Goal: Task Accomplishment & Management: Manage account settings

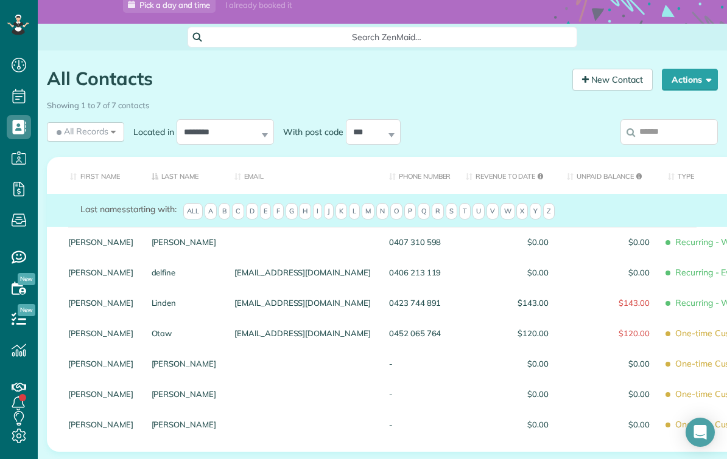
scroll to position [69, 0]
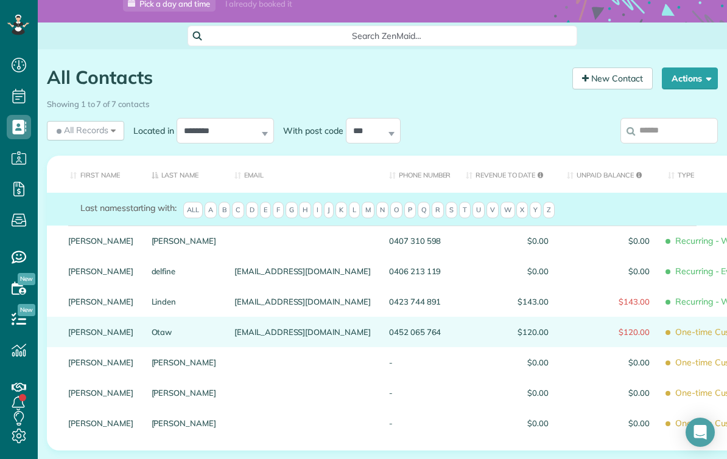
click at [225, 321] on div "[EMAIL_ADDRESS][DOMAIN_NAME]" at bounding box center [302, 332] width 155 height 30
click at [668, 322] on span "One-time Customer" at bounding box center [725, 332] width 114 height 21
click at [567, 328] on span "$120.00" at bounding box center [608, 332] width 83 height 9
click at [108, 328] on link "Emmanuel" at bounding box center [100, 332] width 65 height 9
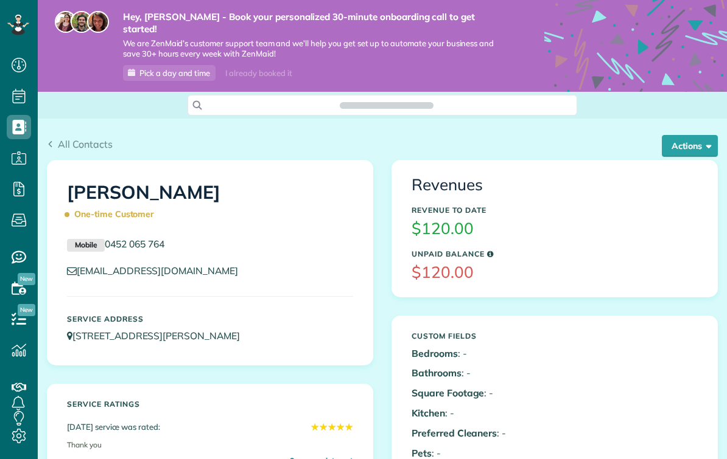
scroll to position [5, 5]
click at [695, 135] on button "Actions" at bounding box center [690, 146] width 56 height 22
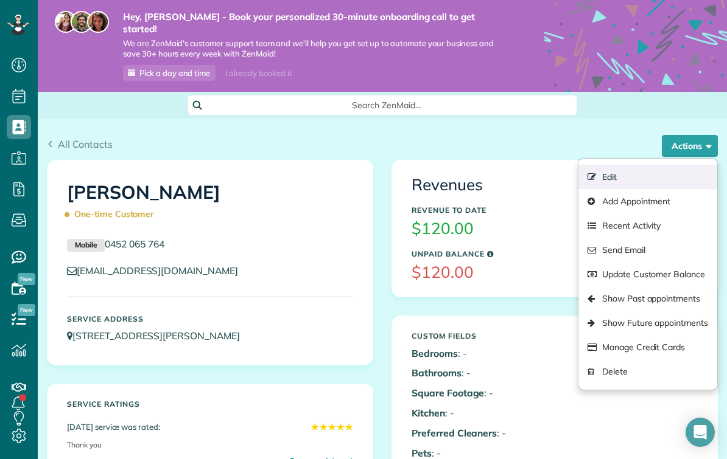
click at [620, 166] on link "Edit" at bounding box center [647, 177] width 139 height 24
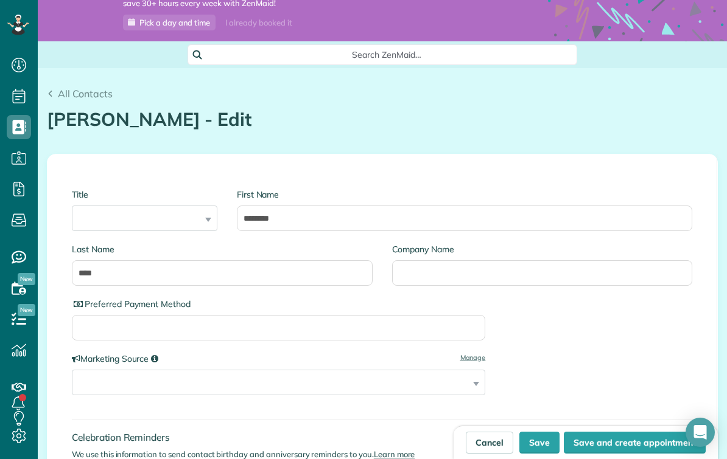
scroll to position [57, 0]
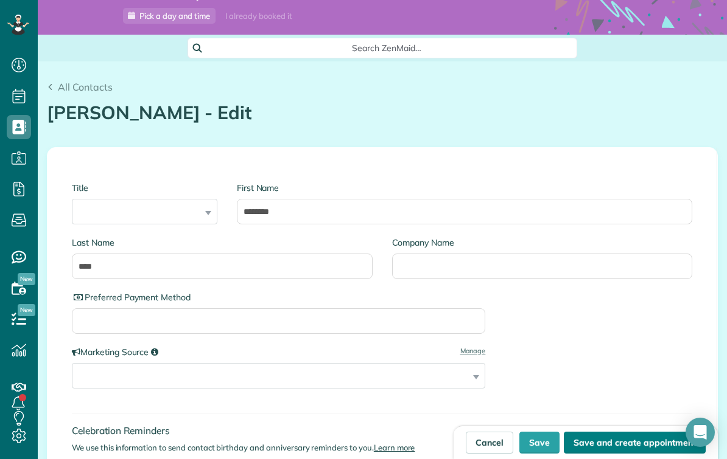
click at [667, 439] on button "Save and create appointment" at bounding box center [635, 443] width 142 height 22
type input "**********"
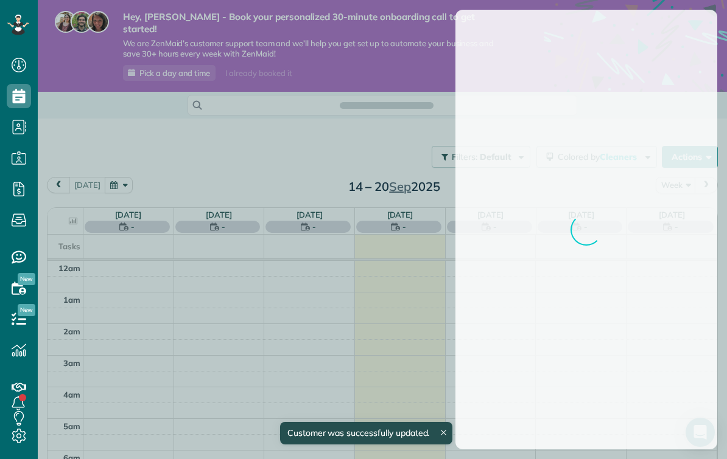
scroll to position [222, 0]
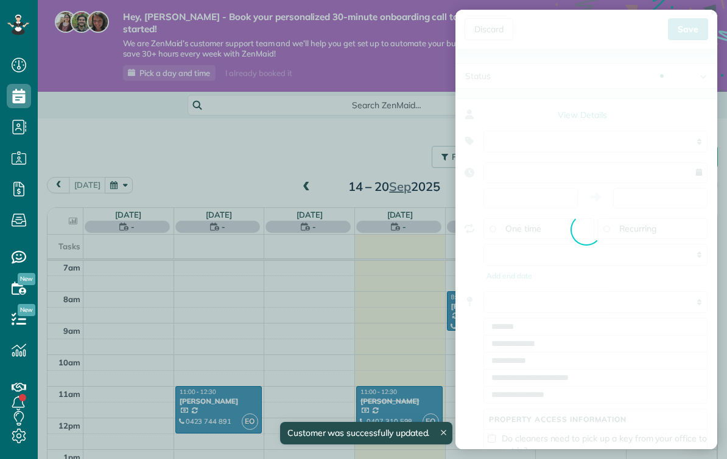
type input "**********"
click at [696, 140] on select "**********" at bounding box center [595, 142] width 224 height 22
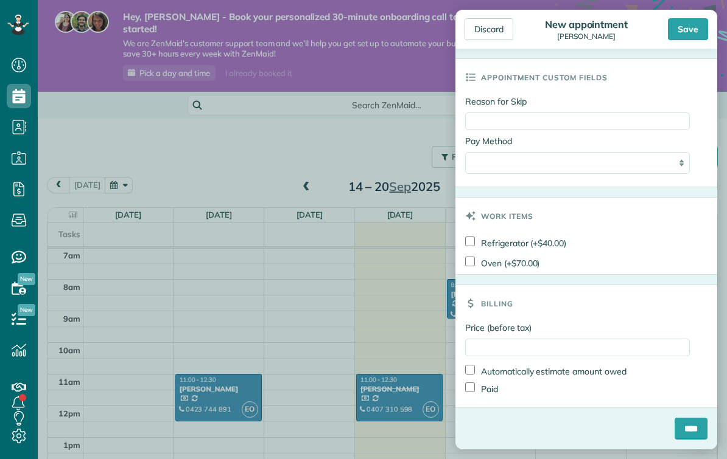
scroll to position [599, 0]
click at [622, 349] on input "Price (before tax)" at bounding box center [577, 348] width 225 height 18
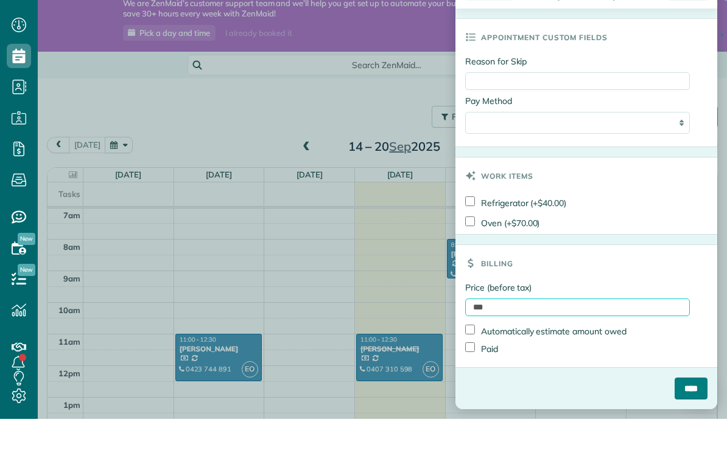
type input "***"
click at [682, 418] on input "****" at bounding box center [690, 429] width 33 height 22
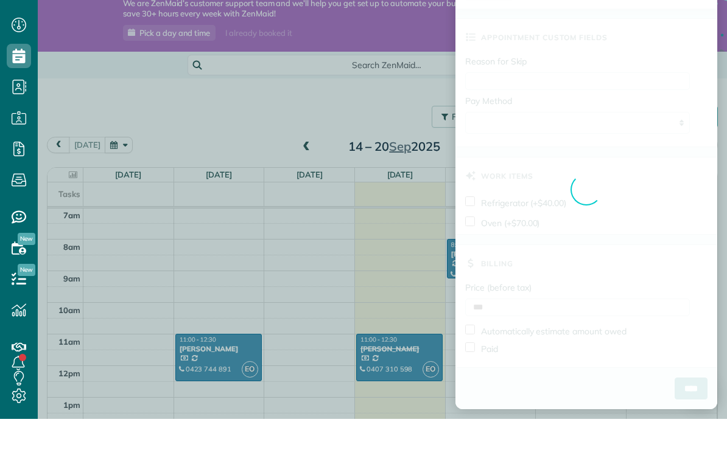
scroll to position [22, 0]
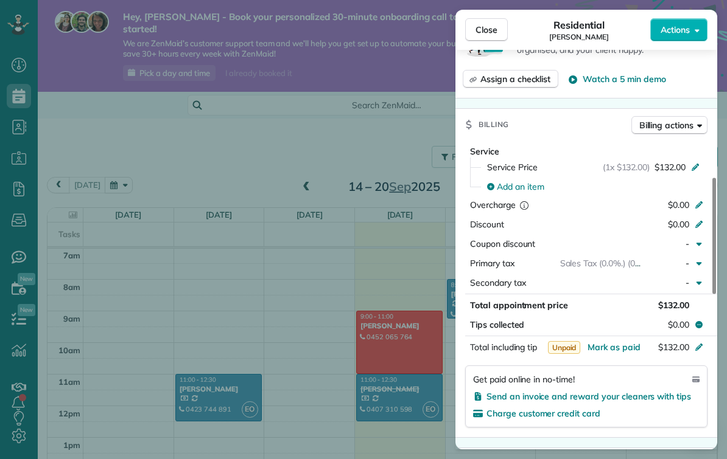
scroll to position [463, 0]
click at [692, 260] on div "-" at bounding box center [667, 263] width 53 height 12
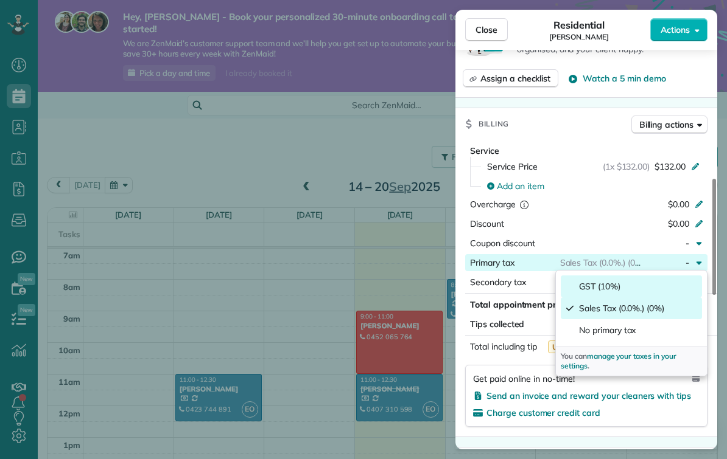
click at [573, 290] on div "GST (10%)" at bounding box center [592, 287] width 55 height 12
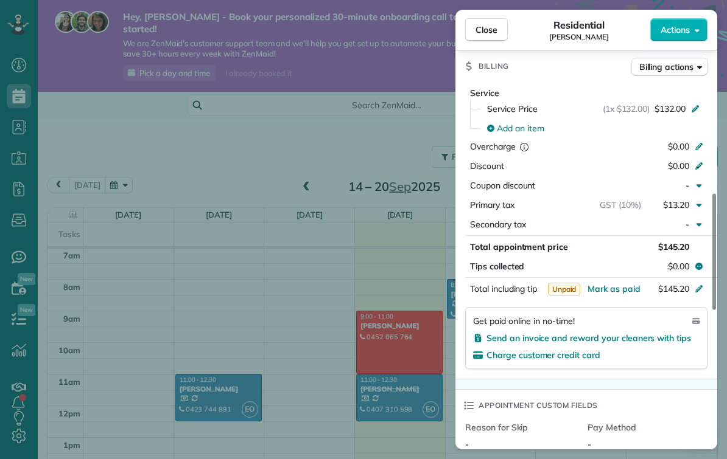
scroll to position [521, 0]
click at [515, 338] on span "Send an invoice and reward your cleaners with tips" at bounding box center [588, 337] width 204 height 11
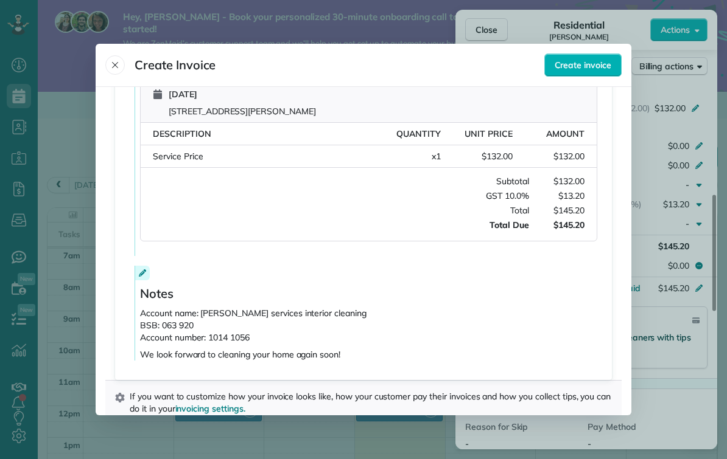
scroll to position [296, 0]
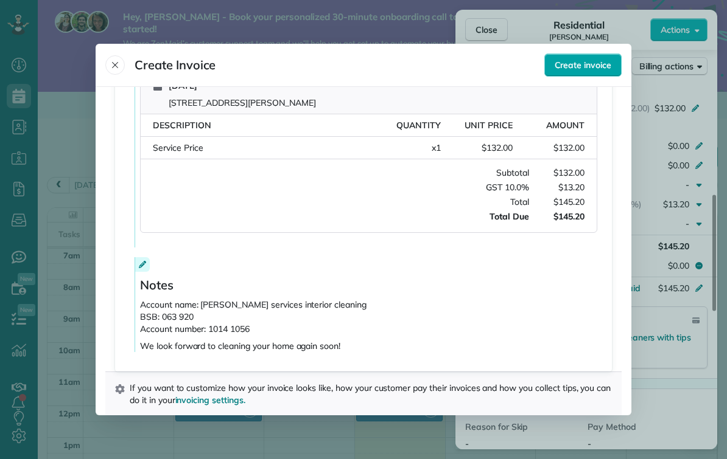
click at [570, 60] on span "Create invoice" at bounding box center [582, 65] width 57 height 12
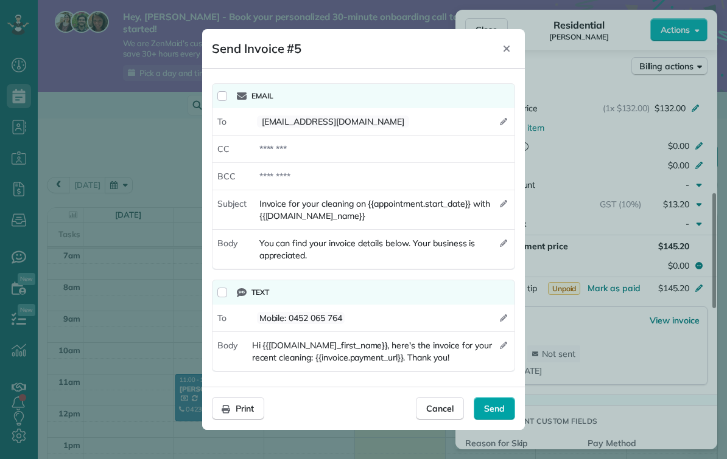
click at [491, 408] on span "Send" at bounding box center [494, 409] width 21 height 12
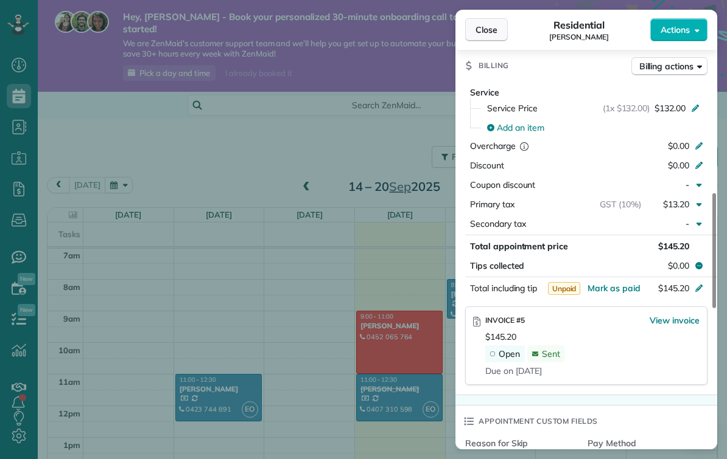
click at [488, 30] on span "Close" at bounding box center [486, 30] width 22 height 12
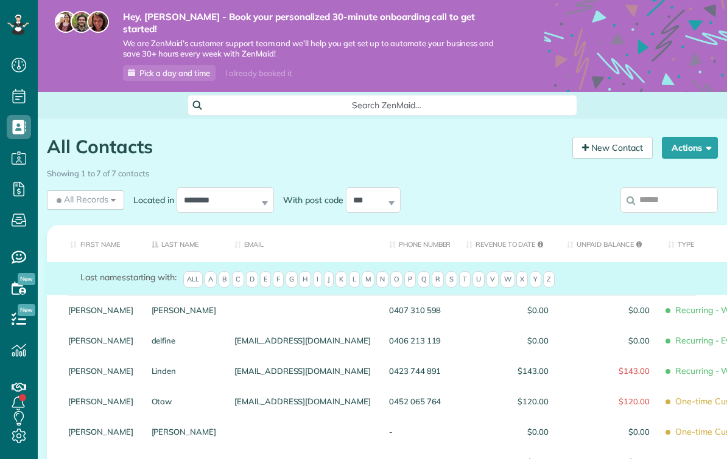
scroll to position [5, 5]
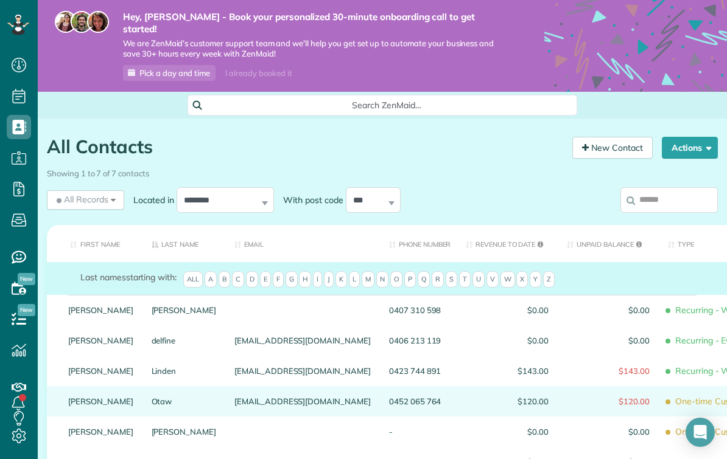
click at [567, 397] on span "$120.00" at bounding box center [608, 401] width 83 height 9
click at [668, 391] on span "One-time Customer" at bounding box center [725, 401] width 114 height 21
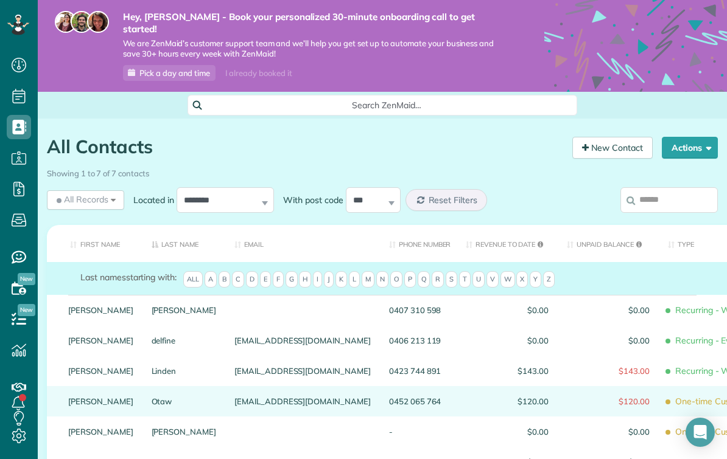
click at [225, 390] on div "[EMAIL_ADDRESS][DOMAIN_NAME]" at bounding box center [302, 401] width 155 height 30
click at [673, 391] on span "One-time Customer" at bounding box center [725, 401] width 114 height 21
click at [575, 397] on span "$120.00" at bounding box center [608, 401] width 83 height 9
click at [567, 397] on span "$120.00" at bounding box center [608, 401] width 83 height 9
click at [668, 391] on span "One-time Customer" at bounding box center [725, 401] width 114 height 21
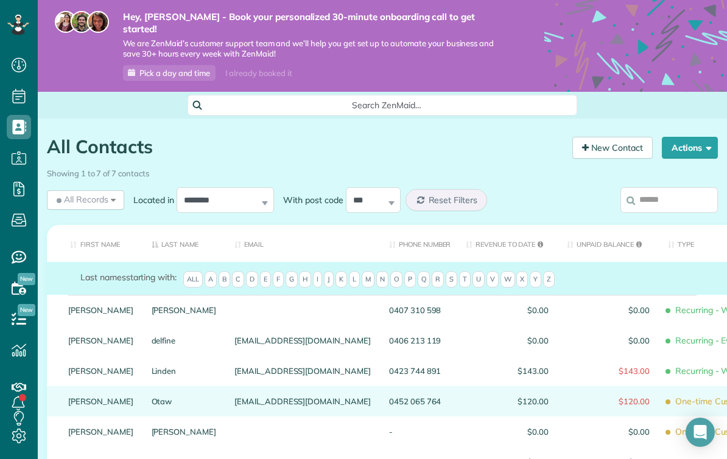
click at [676, 391] on span "One-time Customer" at bounding box center [725, 401] width 114 height 21
click at [690, 391] on span "One-time Customer" at bounding box center [725, 401] width 114 height 21
click at [274, 391] on div "[EMAIL_ADDRESS][DOMAIN_NAME]" at bounding box center [302, 401] width 155 height 30
click at [668, 393] on span "One-time Customer" at bounding box center [725, 401] width 114 height 21
click at [571, 397] on span "$120.00" at bounding box center [608, 401] width 83 height 9
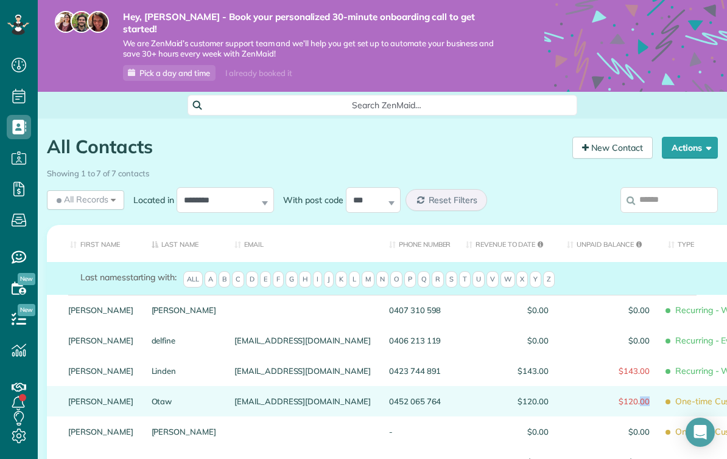
click at [571, 397] on span "$120.00" at bounding box center [608, 401] width 83 height 9
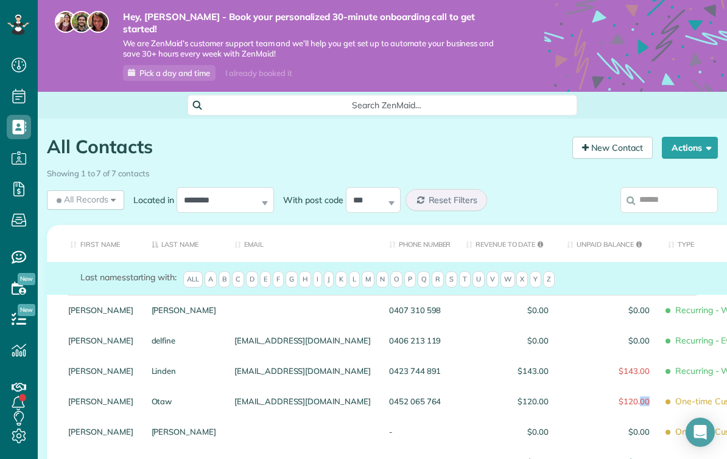
click at [571, 397] on span "$120.00" at bounding box center [608, 401] width 83 height 9
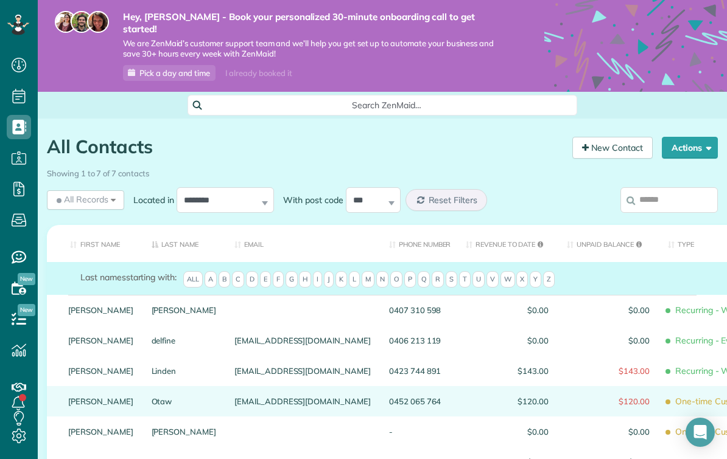
click at [69, 397] on link "Emmanuel" at bounding box center [100, 401] width 65 height 9
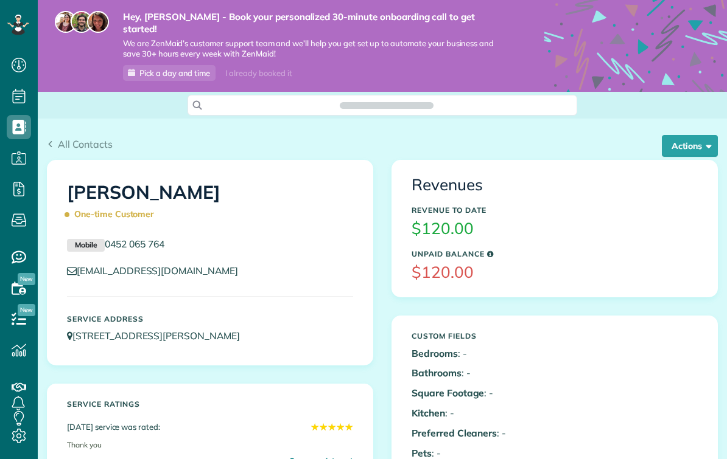
scroll to position [5, 5]
click at [699, 135] on button "Actions" at bounding box center [690, 146] width 56 height 22
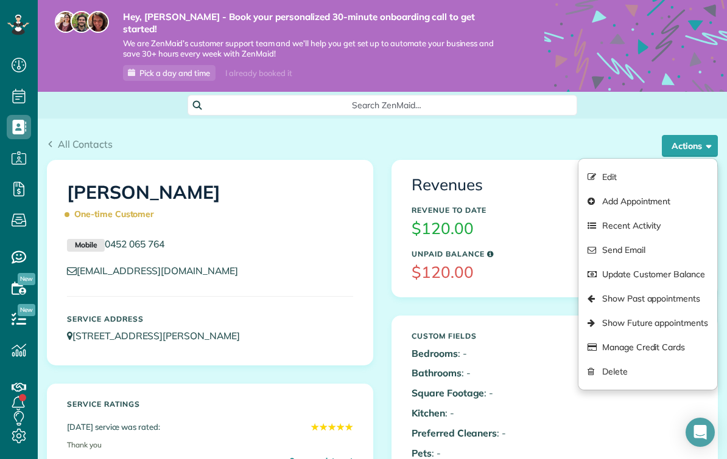
click at [627, 166] on link "Edit" at bounding box center [647, 177] width 139 height 24
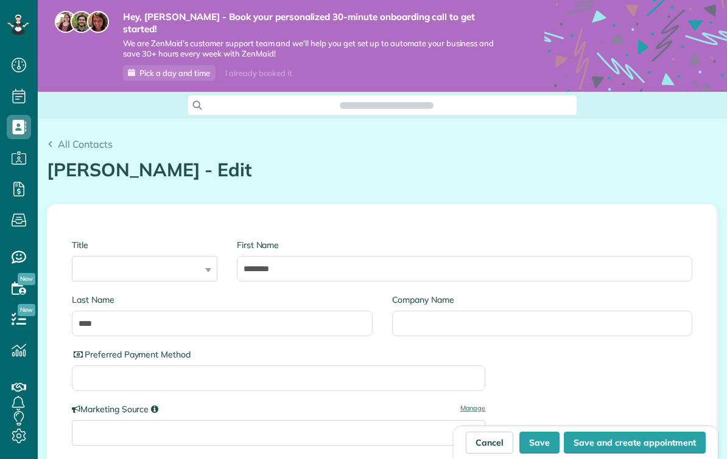
scroll to position [481, 38]
click at [587, 442] on button "Save and create appointment" at bounding box center [635, 443] width 142 height 22
type input "**********"
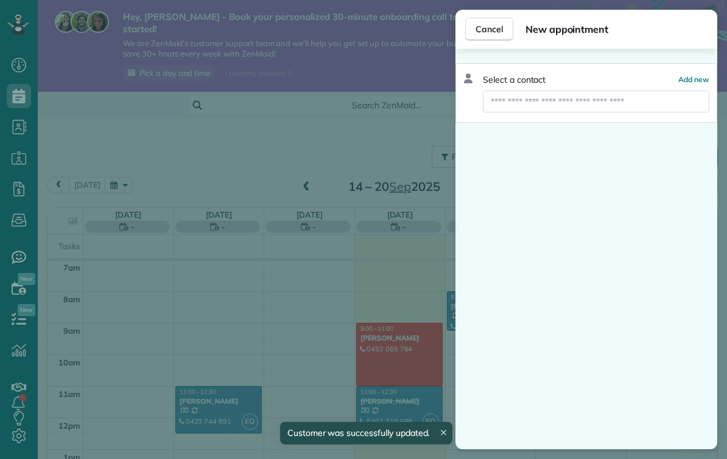
scroll to position [5, 5]
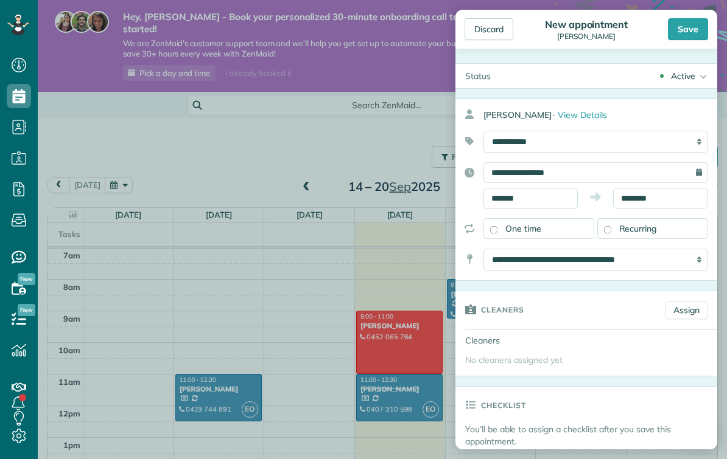
click at [690, 76] on div "Active" at bounding box center [683, 76] width 24 height 12
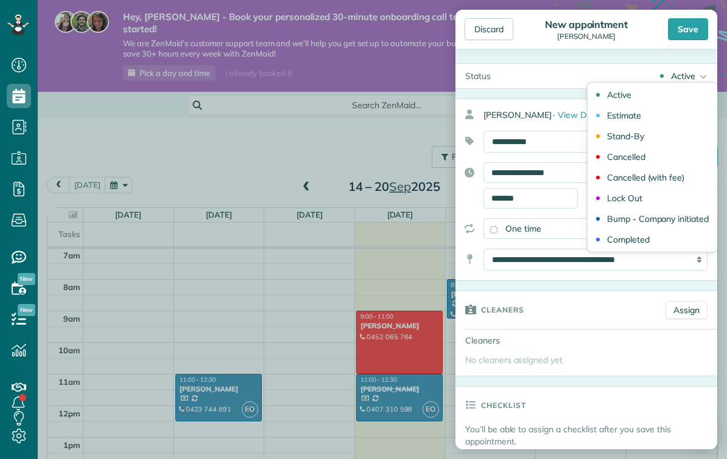
click at [564, 76] on div "Active Active Estimate Stand-By Cancelled Cancelled (with fee)" at bounding box center [608, 76] width 217 height 24
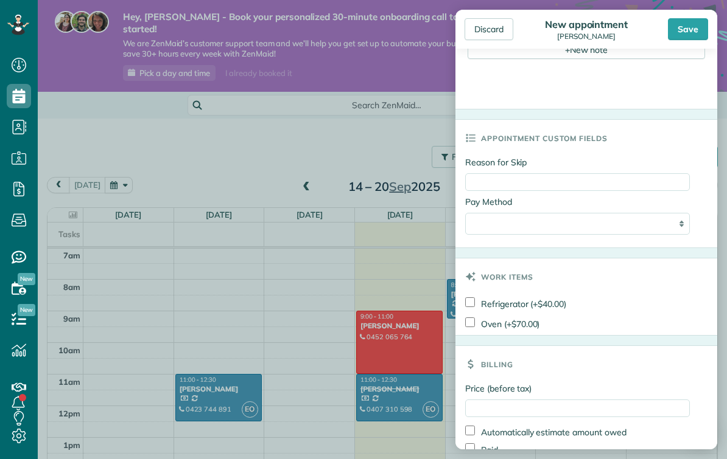
scroll to position [542, 0]
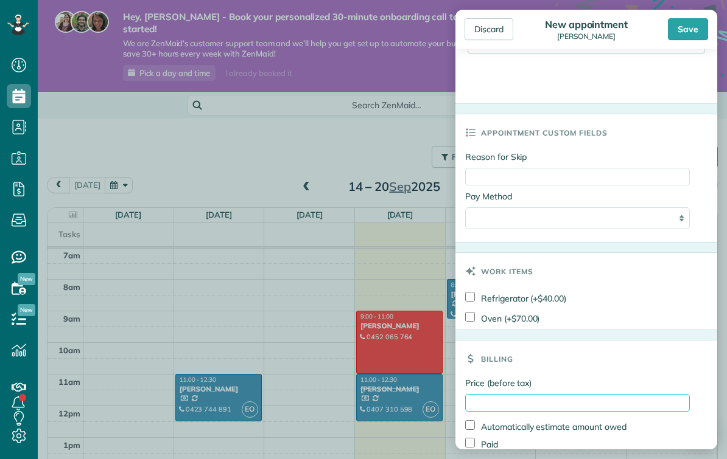
click at [506, 406] on input "Price (before tax)" at bounding box center [577, 403] width 225 height 18
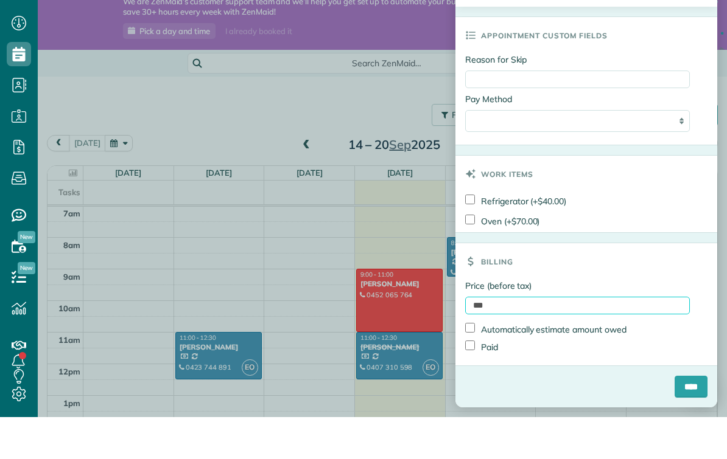
scroll to position [599, 0]
type input "***"
click at [687, 418] on input "****" at bounding box center [690, 429] width 33 height 22
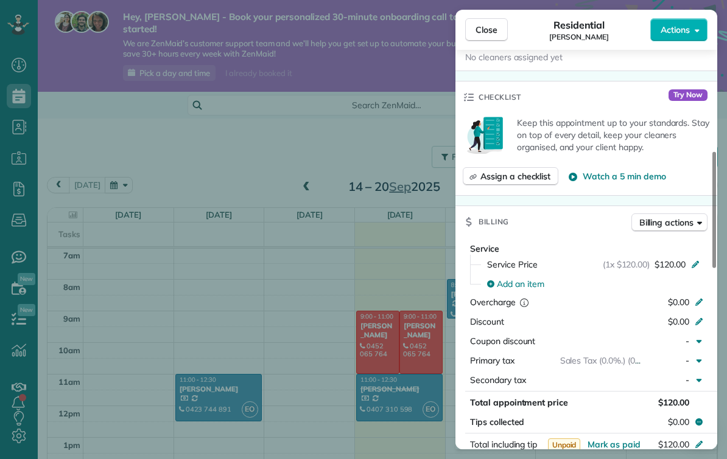
scroll to position [365, 0]
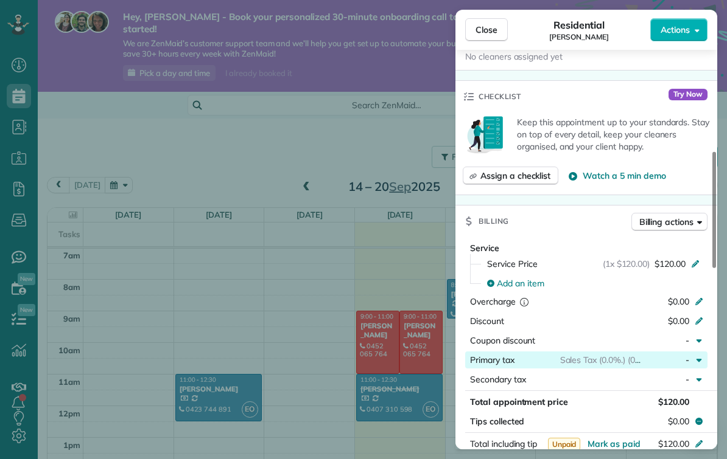
click at [683, 361] on div "-" at bounding box center [667, 360] width 53 height 12
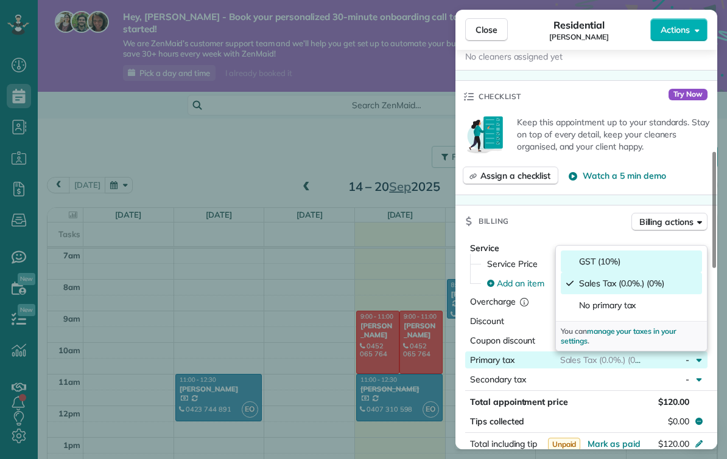
click at [627, 267] on div "GST (10%)" at bounding box center [631, 262] width 141 height 22
click at [624, 267] on div "GST (10%)" at bounding box center [631, 262] width 141 height 22
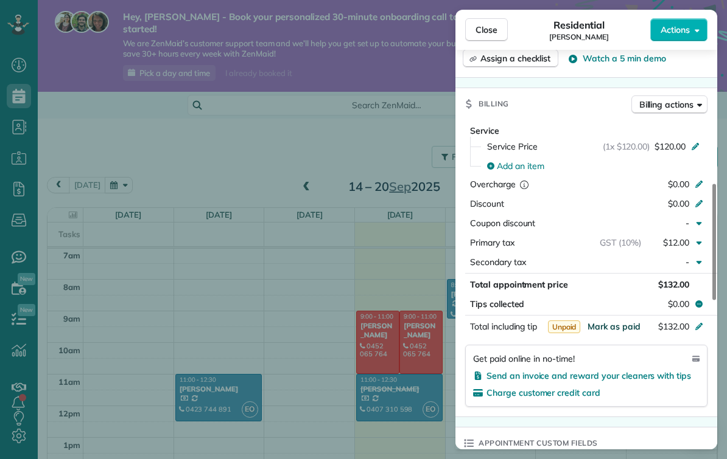
scroll to position [483, 0]
click at [585, 378] on span "Send an invoice and reward your cleaners with tips" at bounding box center [588, 375] width 204 height 11
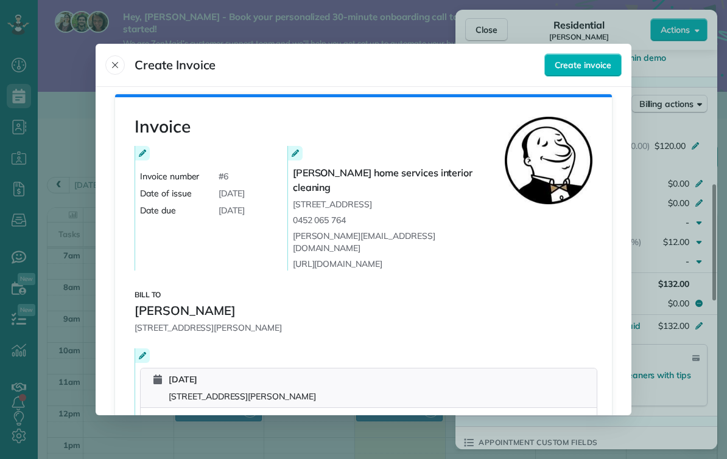
scroll to position [0, 0]
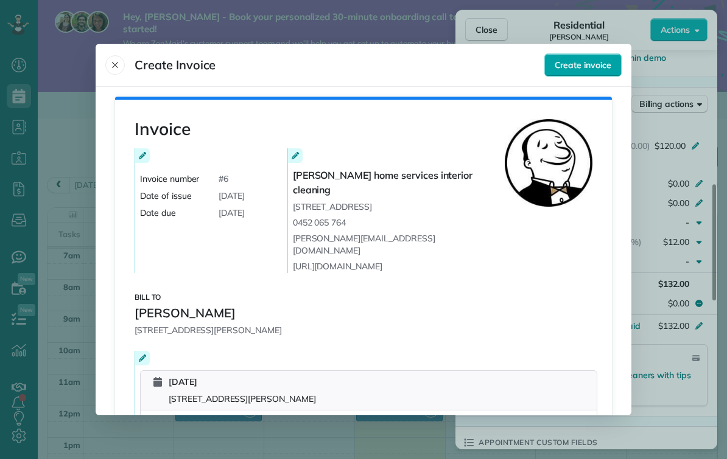
click at [579, 59] on span "Create invoice" at bounding box center [582, 65] width 57 height 12
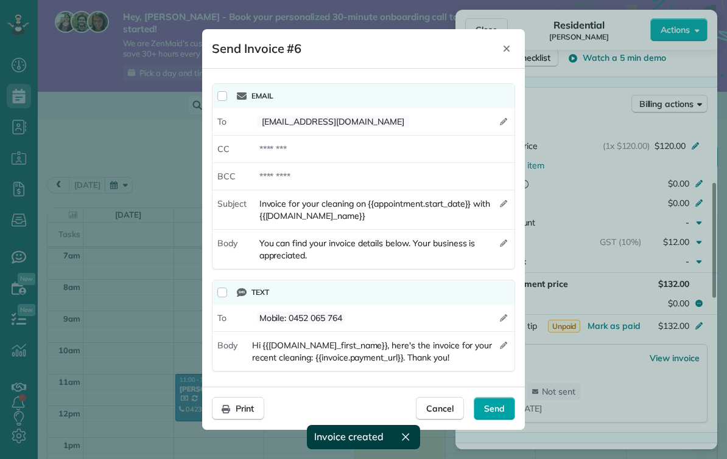
click at [489, 405] on span "Send" at bounding box center [494, 409] width 21 height 12
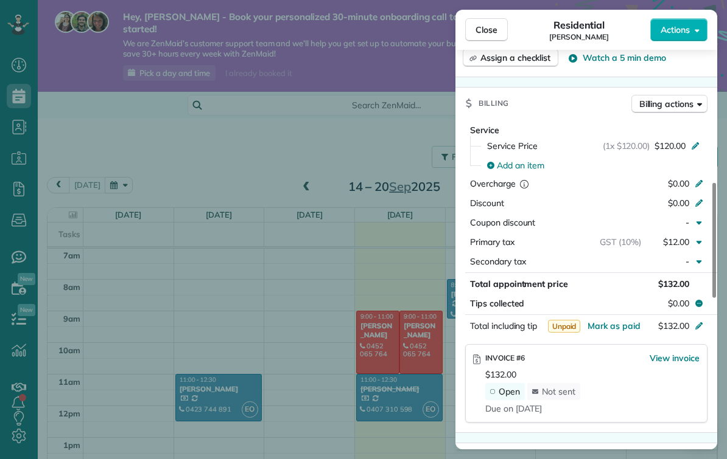
scroll to position [222, 0]
click at [691, 136] on div "Service Price (1x $120.00) $120.00" at bounding box center [594, 145] width 228 height 19
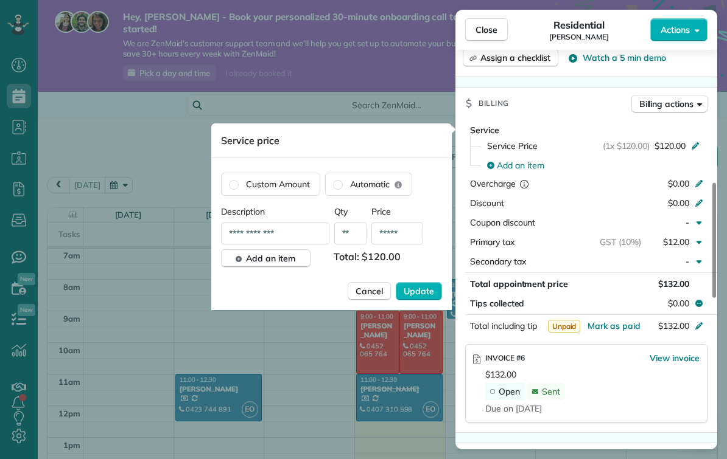
click at [407, 232] on input "*****" at bounding box center [397, 234] width 52 height 22
type input "***"
click at [424, 281] on div "**********" at bounding box center [331, 258] width 221 height 105
click at [421, 293] on span "Update" at bounding box center [419, 291] width 30 height 12
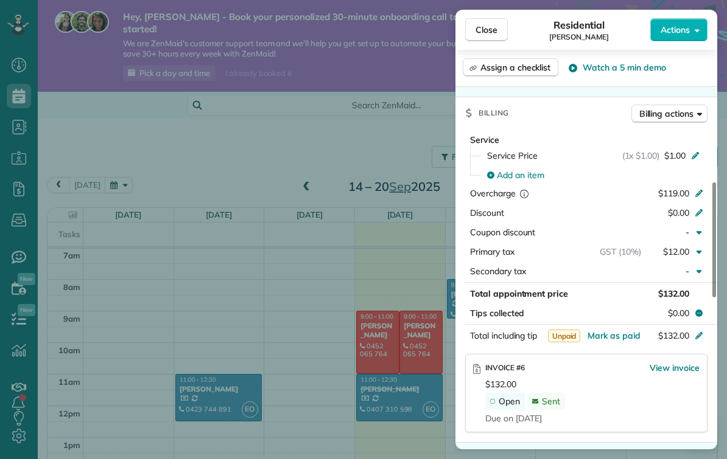
scroll to position [465, 0]
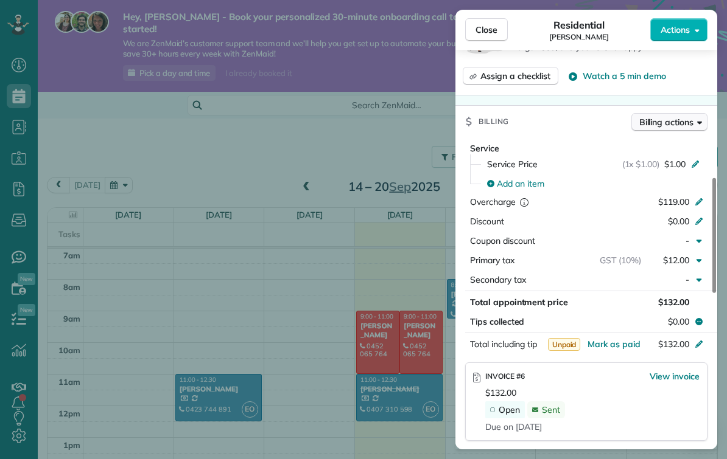
click at [692, 129] on button "Billing actions" at bounding box center [669, 122] width 76 height 18
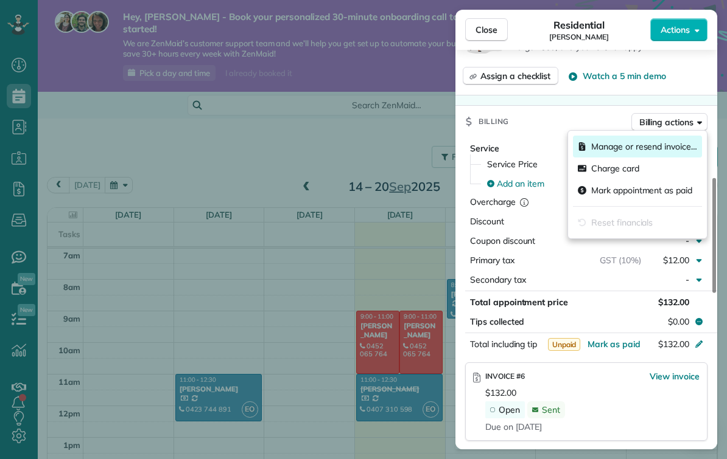
click at [671, 152] on span "Manage or resend invoice…" at bounding box center [644, 147] width 106 height 12
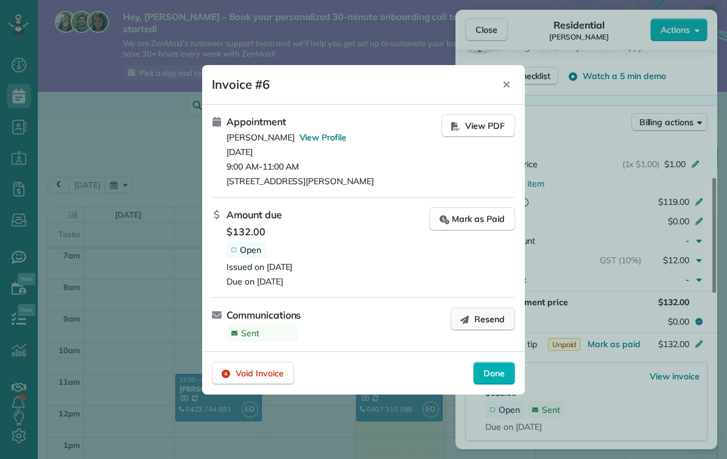
click at [483, 326] on button "Resend" at bounding box center [482, 319] width 65 height 23
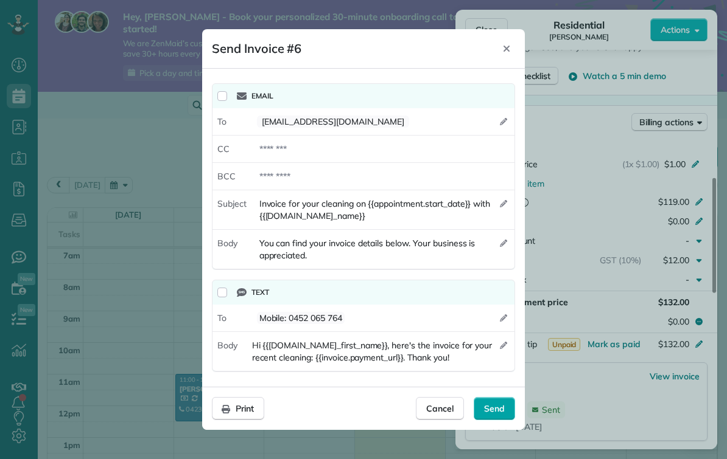
click at [495, 414] on span "Send" at bounding box center [494, 409] width 21 height 12
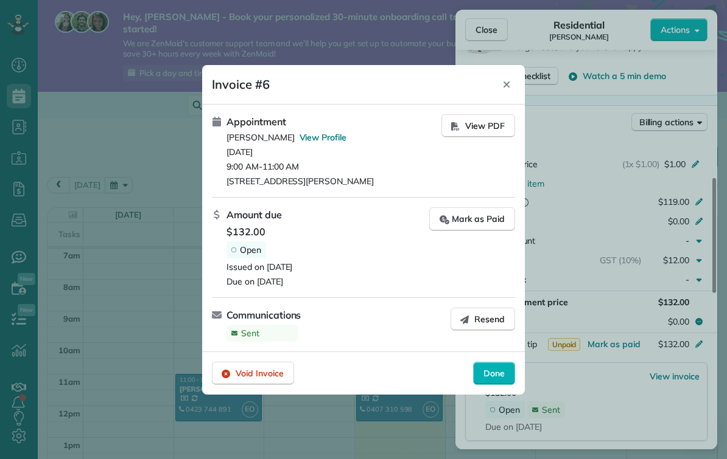
click at [476, 387] on footer "Void Invoice Done" at bounding box center [363, 373] width 323 height 43
click at [494, 374] on span "Done" at bounding box center [493, 374] width 21 height 12
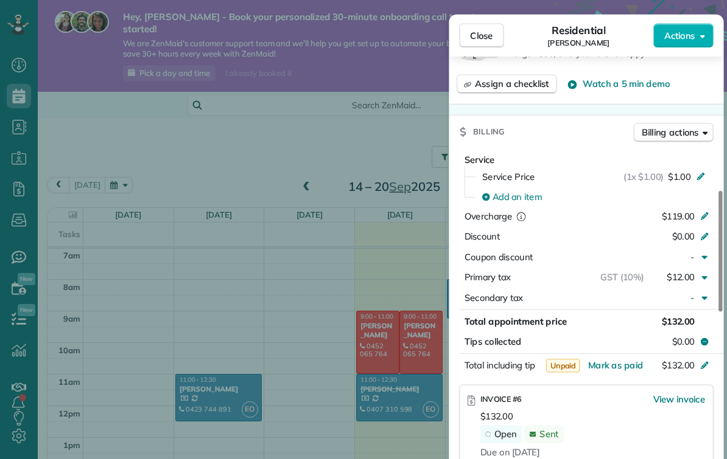
scroll to position [222, 0]
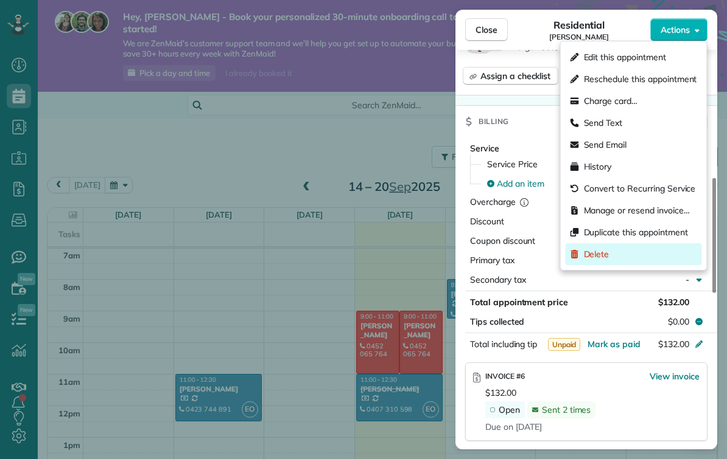
click at [589, 250] on span "Delete" at bounding box center [597, 254] width 26 height 12
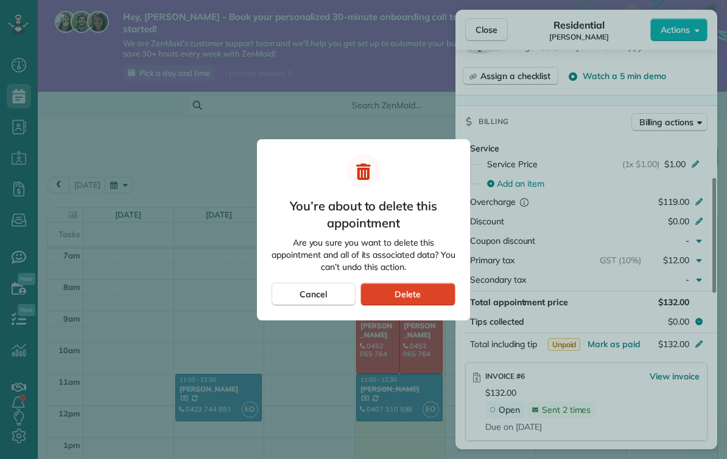
click at [398, 284] on div "Delete" at bounding box center [407, 294] width 95 height 23
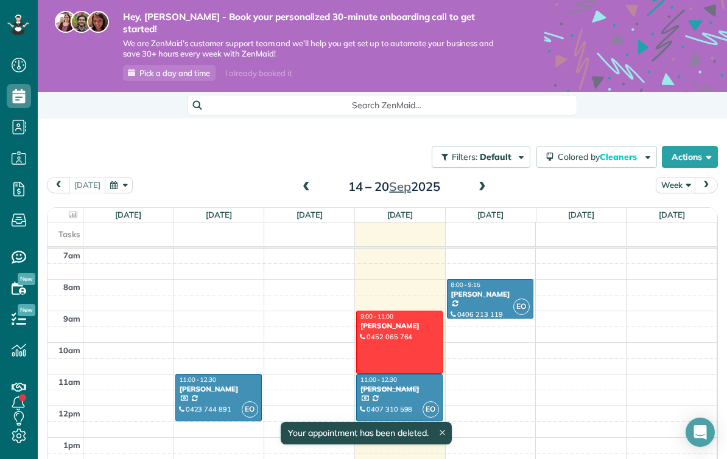
scroll to position [222, 0]
click at [387, 312] on div at bounding box center [399, 343] width 85 height 62
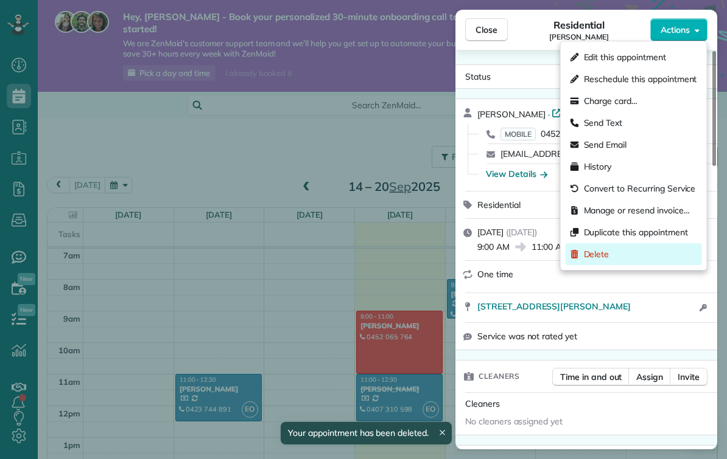
click at [589, 255] on span "Delete" at bounding box center [597, 254] width 26 height 12
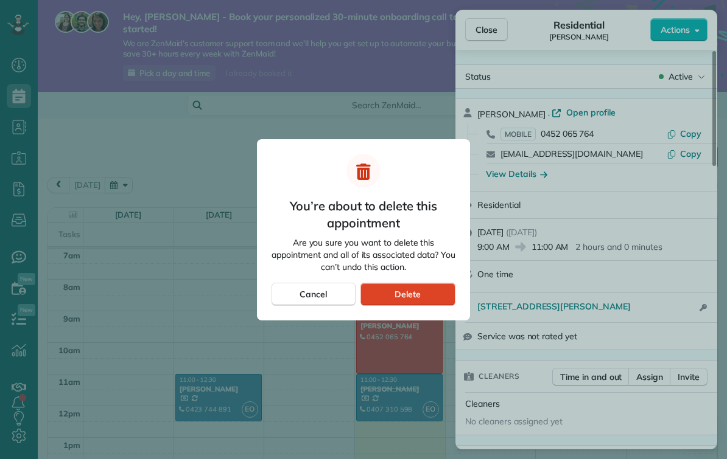
click at [399, 292] on span "Delete" at bounding box center [407, 294] width 26 height 12
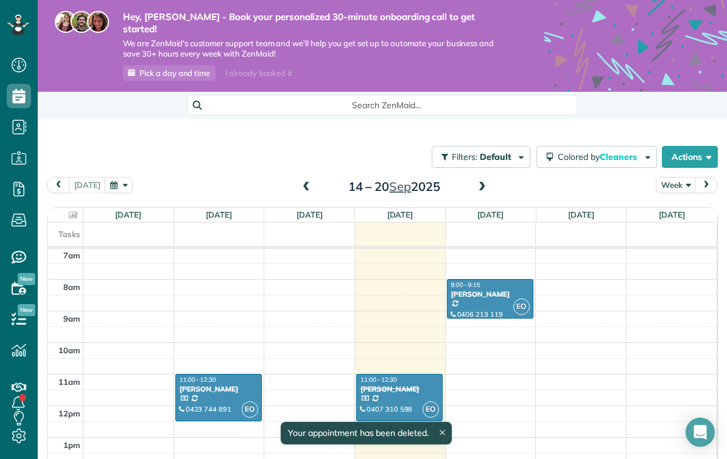
scroll to position [222, 0]
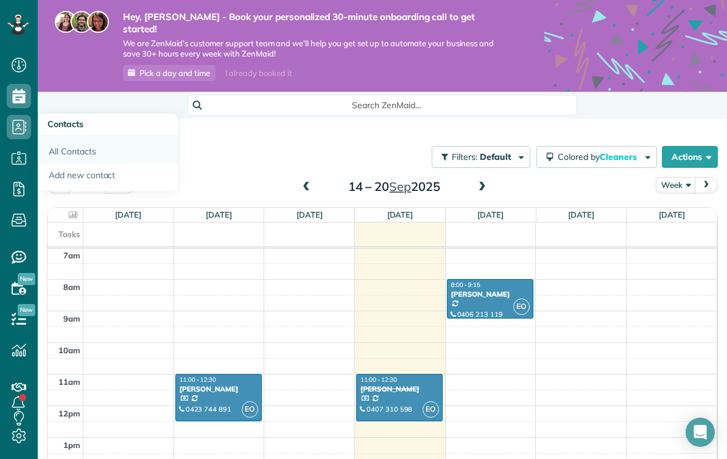
click at [58, 136] on link "All Contacts" at bounding box center [108, 150] width 140 height 28
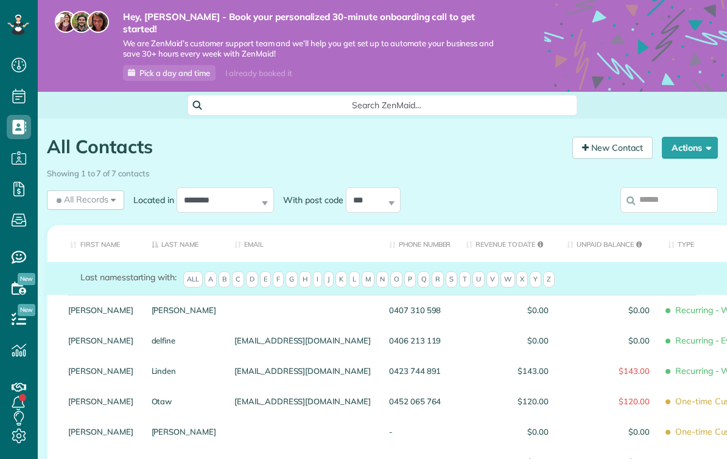
scroll to position [5, 5]
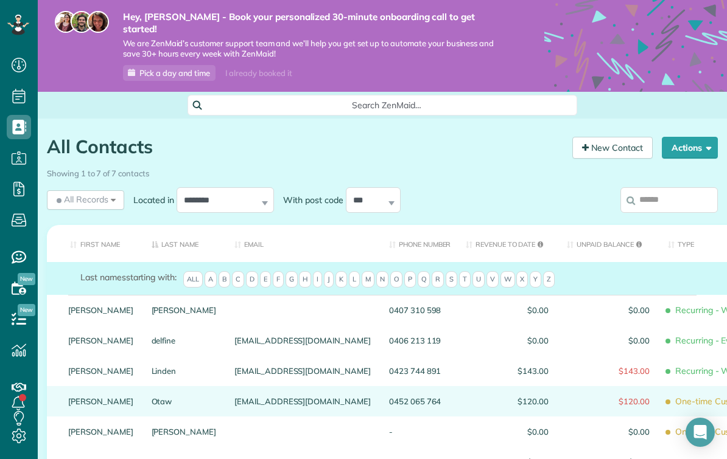
click at [668, 391] on span "One-time Customer" at bounding box center [725, 401] width 114 height 21
click at [380, 389] on div "0452 065 764" at bounding box center [418, 401] width 77 height 30
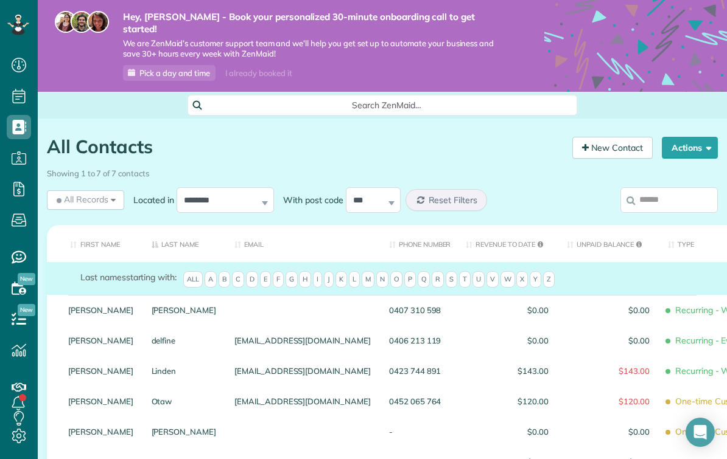
click at [380, 389] on div "0452 065 764" at bounding box center [418, 401] width 77 height 30
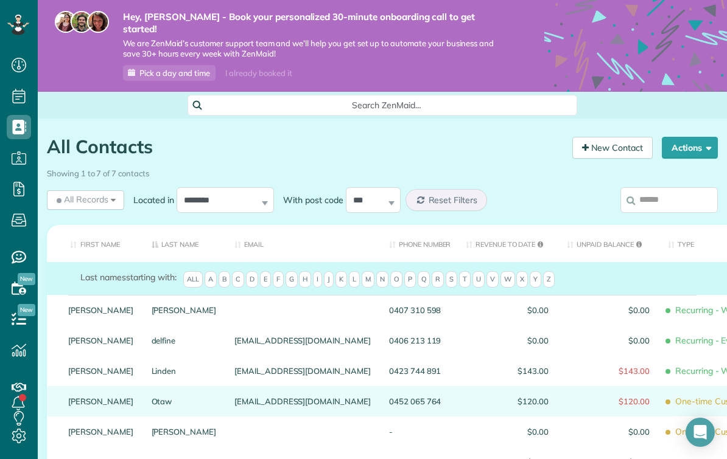
click at [663, 399] on div "One-time Customer" at bounding box center [725, 401] width 133 height 30
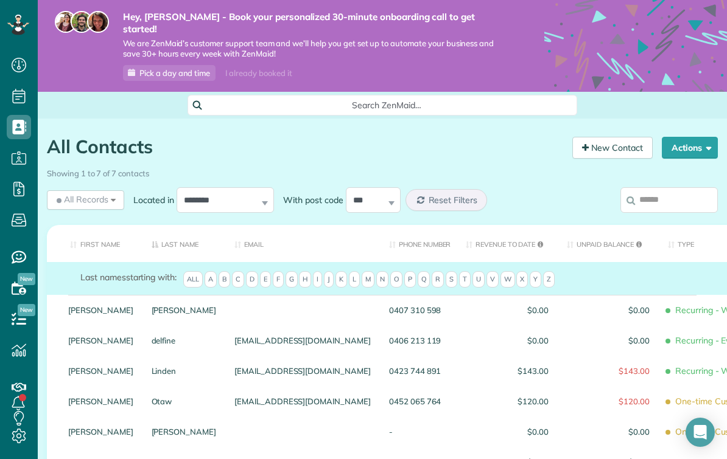
click at [663, 399] on div "One-time Customer" at bounding box center [725, 401] width 133 height 30
click at [698, 140] on button "Actions" at bounding box center [690, 148] width 56 height 22
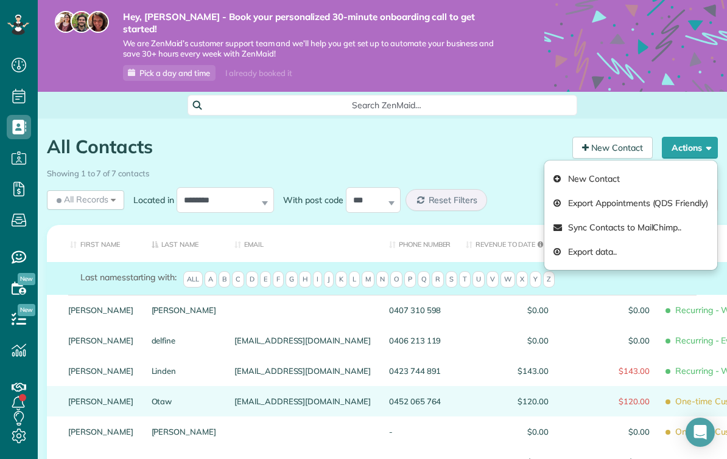
click at [659, 402] on div "One-time Customer" at bounding box center [725, 401] width 133 height 30
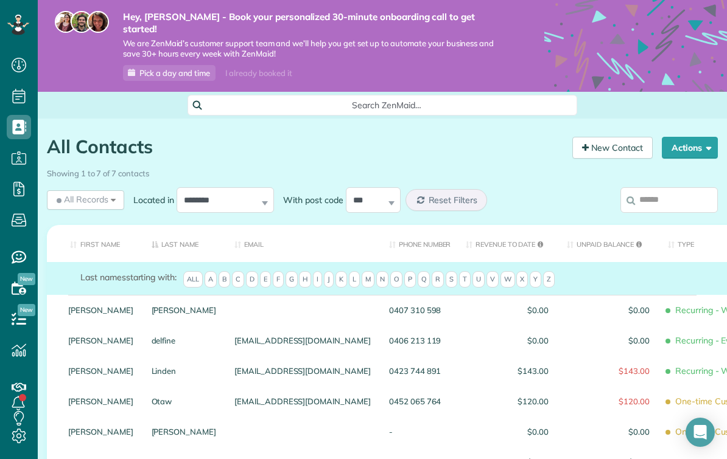
click at [659, 402] on div "One-time Customer" at bounding box center [725, 401] width 133 height 30
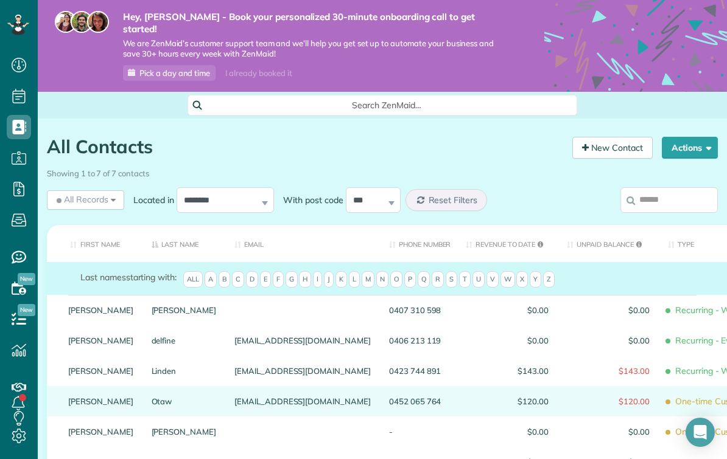
click at [659, 401] on div "One-time Customer" at bounding box center [725, 401] width 133 height 30
click at [567, 397] on span "$120.00" at bounding box center [608, 401] width 83 height 9
click at [82, 397] on link "Emmanuel" at bounding box center [100, 401] width 65 height 9
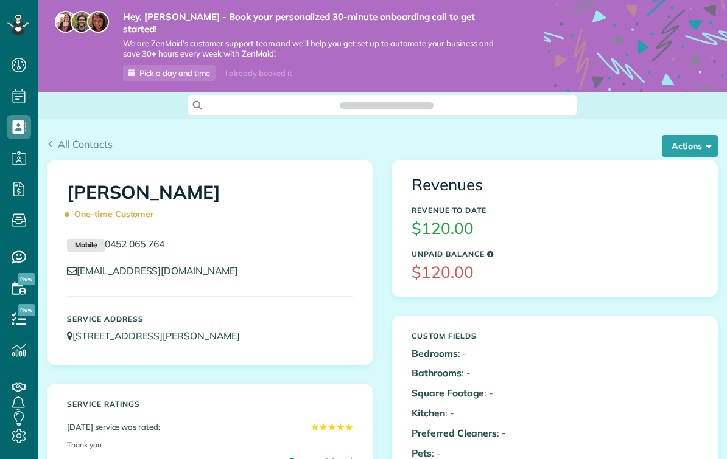
scroll to position [5, 5]
click at [700, 138] on button "Actions" at bounding box center [690, 146] width 56 height 22
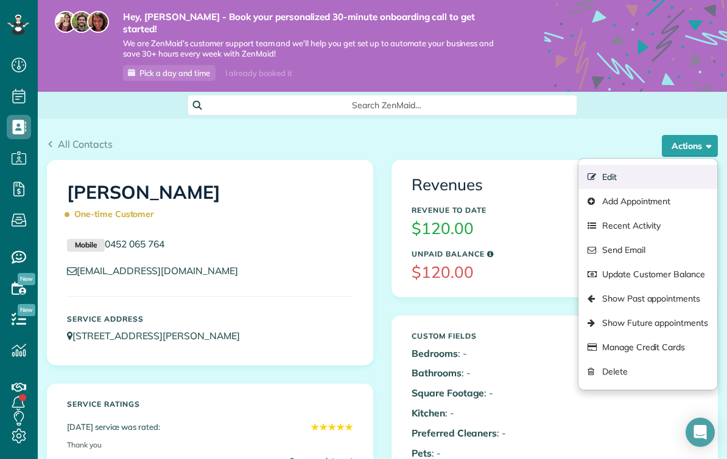
click at [648, 165] on link "Edit" at bounding box center [647, 177] width 139 height 24
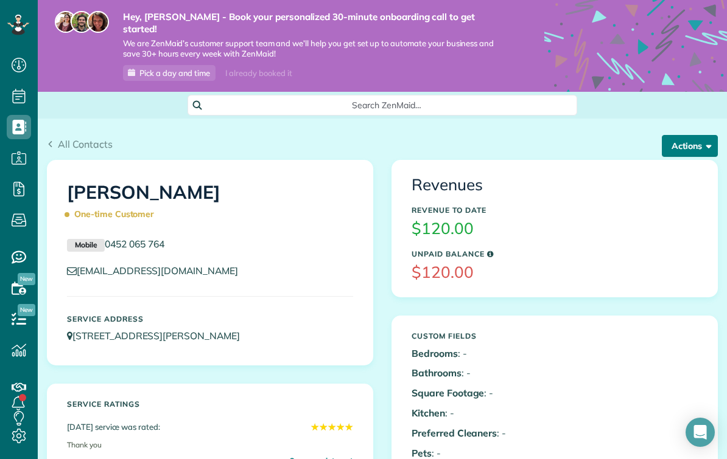
click at [700, 135] on button "Actions" at bounding box center [690, 146] width 56 height 22
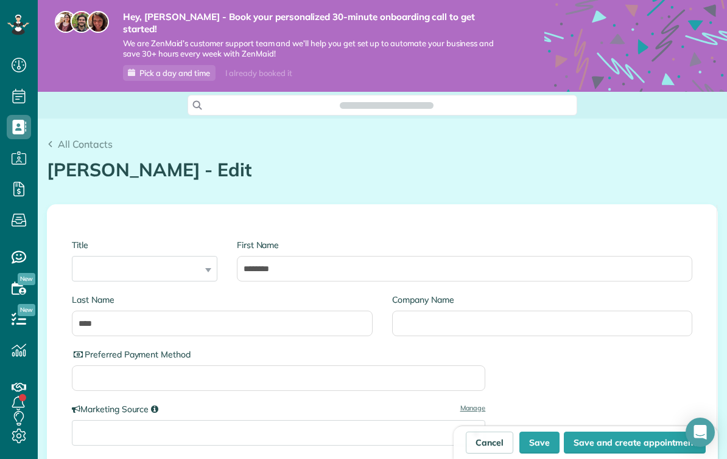
scroll to position [5, 5]
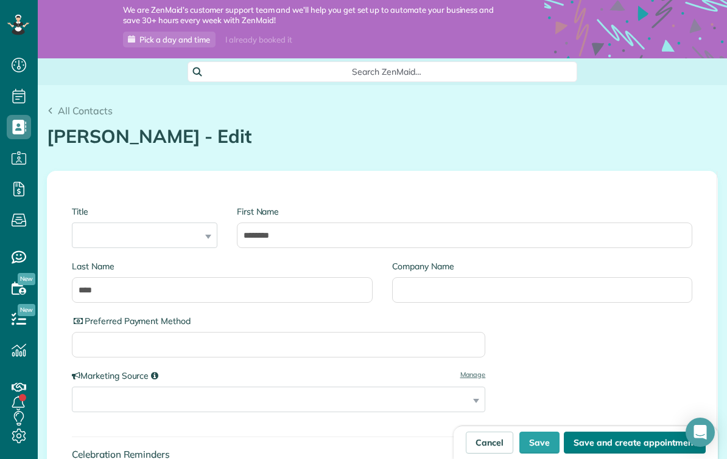
click at [651, 438] on button "Save and create appointment" at bounding box center [635, 443] width 142 height 22
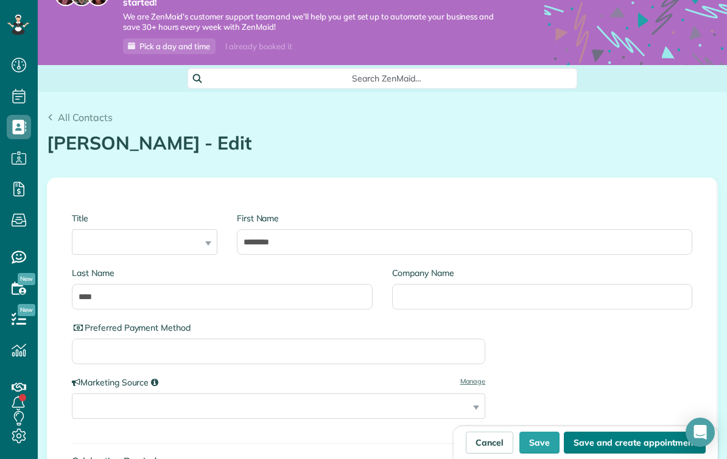
type input "**********"
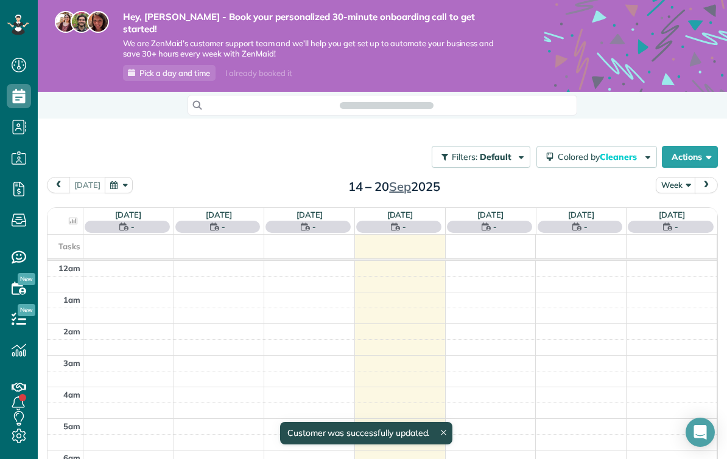
scroll to position [5, 5]
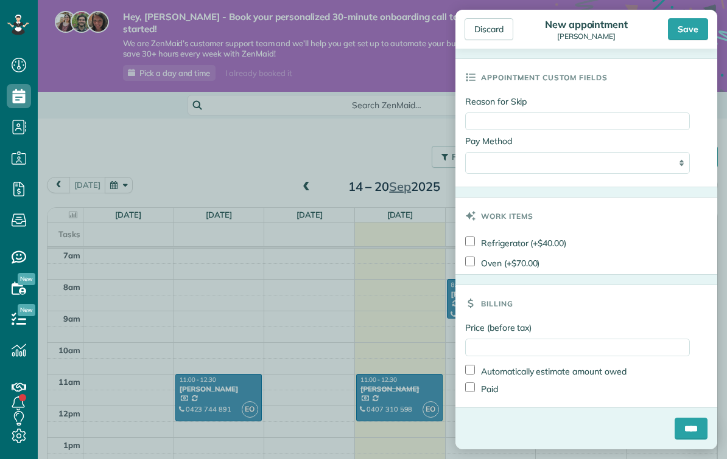
scroll to position [599, 0]
click at [696, 430] on input "****" at bounding box center [690, 429] width 33 height 22
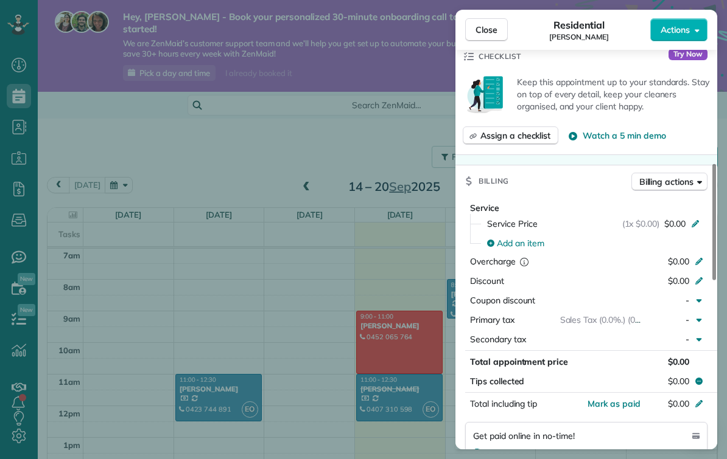
scroll to position [410, 0]
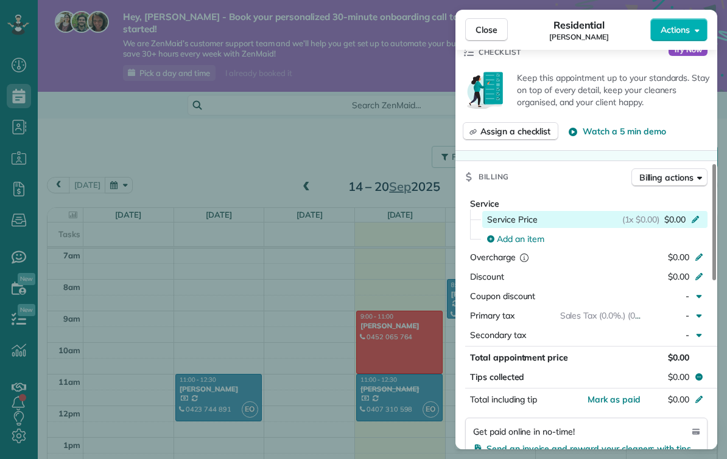
click at [691, 219] on icon at bounding box center [695, 219] width 10 height 10
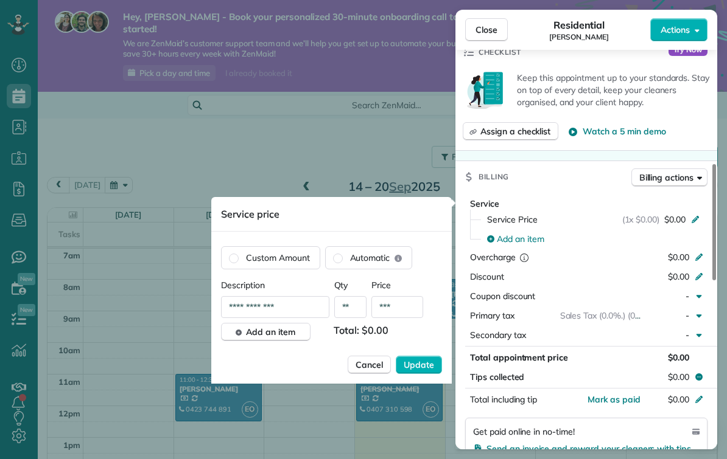
click at [400, 307] on input "***" at bounding box center [397, 307] width 52 height 22
type input "***"
click at [422, 367] on span "Update" at bounding box center [419, 365] width 30 height 12
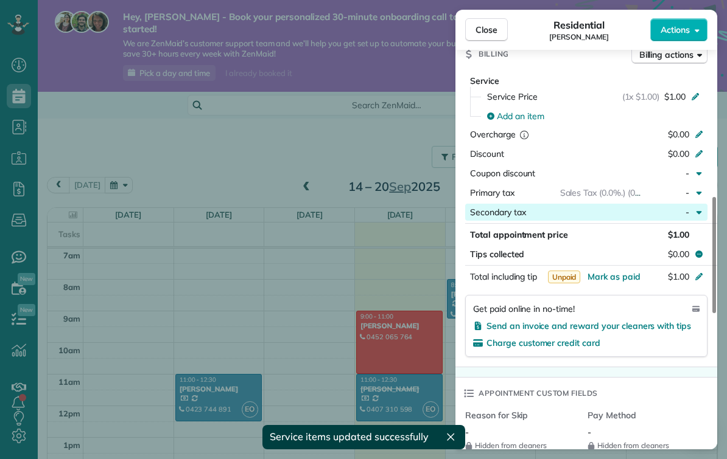
scroll to position [533, 0]
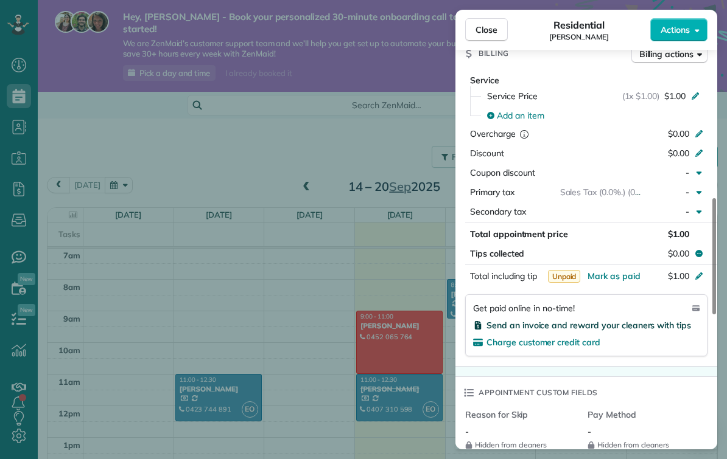
click at [602, 329] on span "Send an invoice and reward your cleaners with tips" at bounding box center [588, 325] width 204 height 11
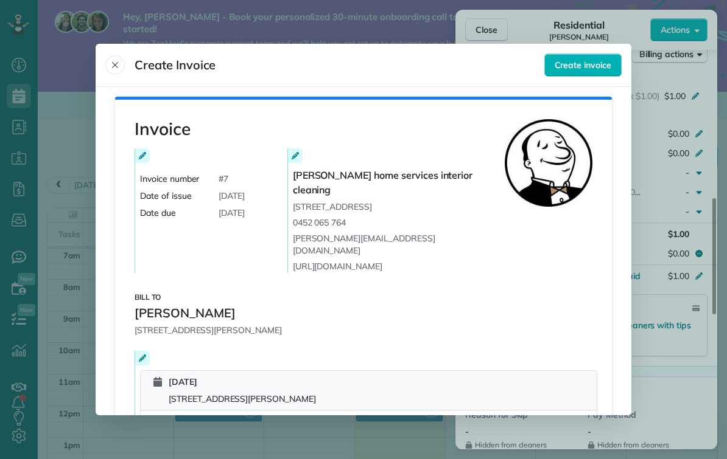
scroll to position [130, 0]
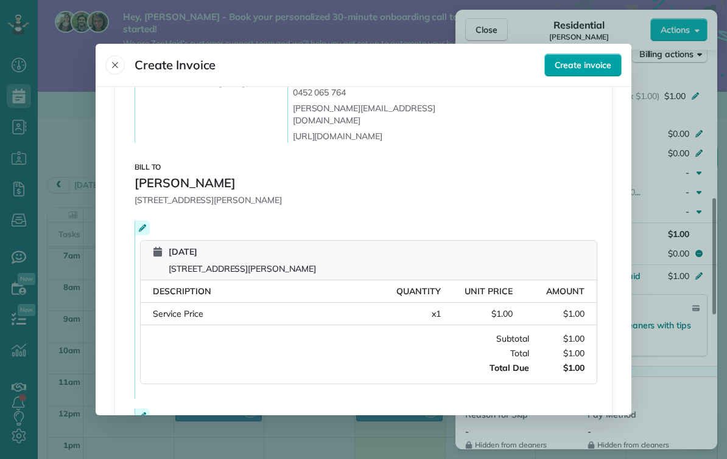
click at [589, 59] on span "Create invoice" at bounding box center [582, 65] width 57 height 12
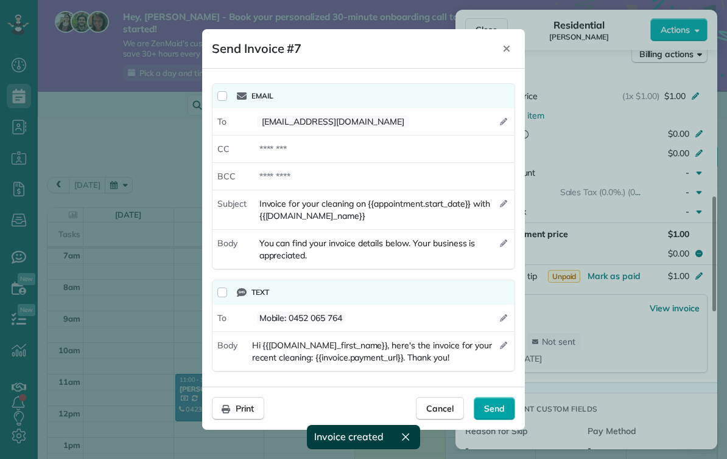
click at [494, 408] on span "Send" at bounding box center [494, 409] width 21 height 12
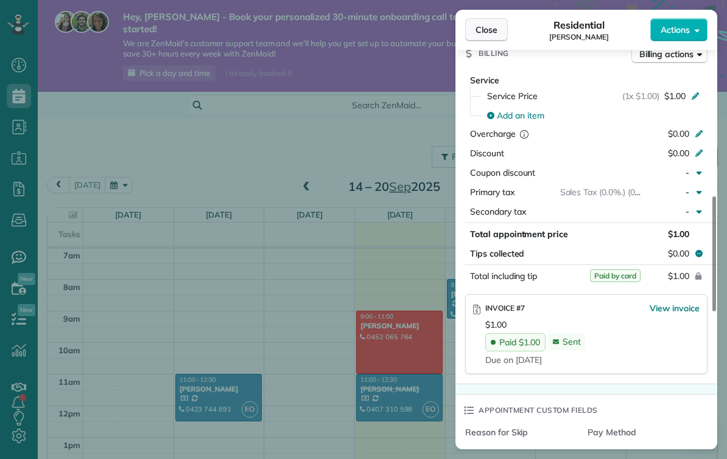
click at [484, 35] on span "Close" at bounding box center [486, 30] width 22 height 12
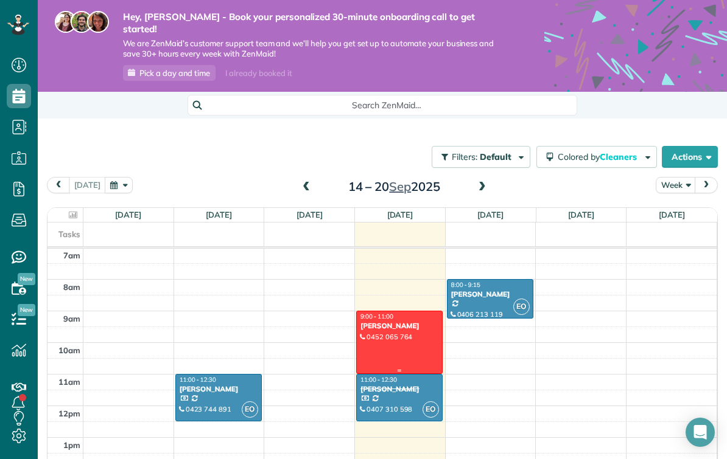
click at [397, 334] on div at bounding box center [399, 343] width 85 height 62
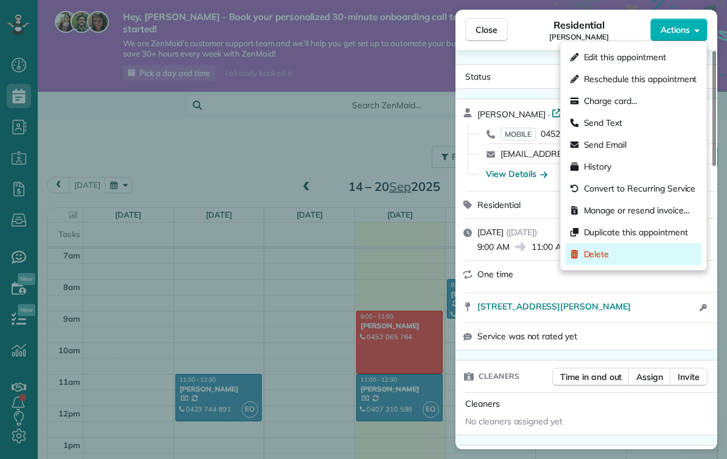
click at [599, 253] on span "Delete" at bounding box center [597, 254] width 26 height 12
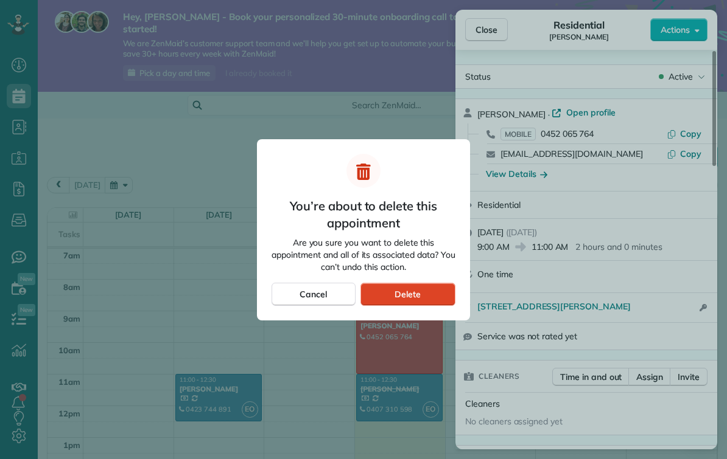
click at [425, 288] on div "Delete" at bounding box center [407, 294] width 95 height 23
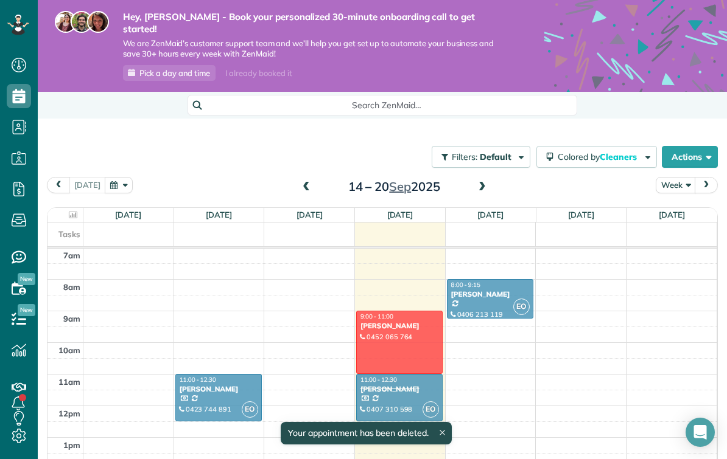
scroll to position [222, 0]
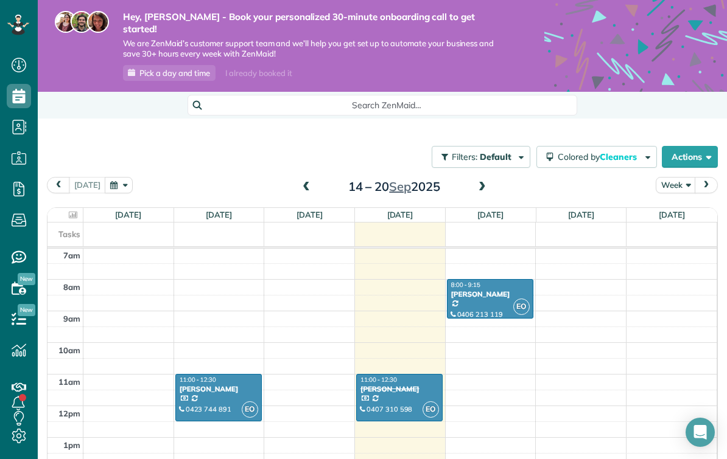
click at [18, 449] on icon at bounding box center [19, 436] width 24 height 24
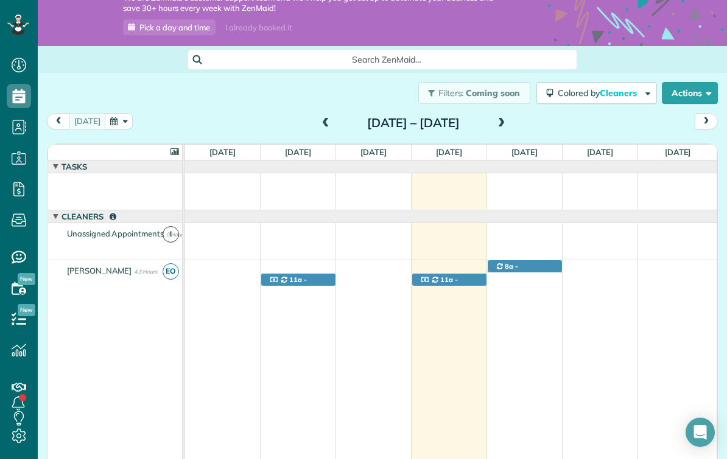
scroll to position [45, 0]
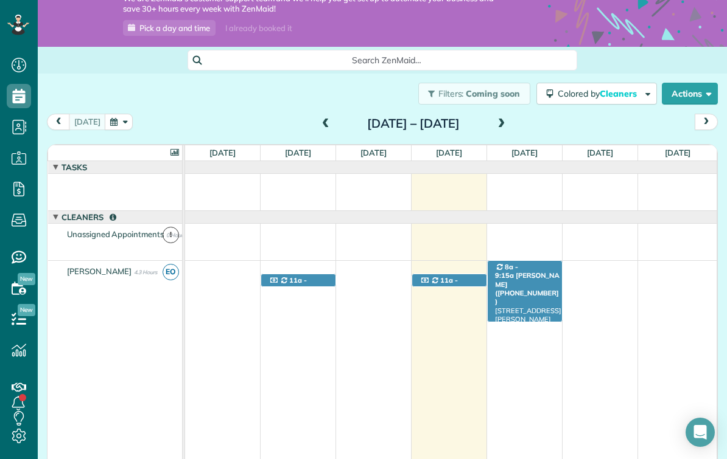
click at [537, 271] on span "[PERSON_NAME] ([PHONE_NUMBER])" at bounding box center [527, 288] width 64 height 35
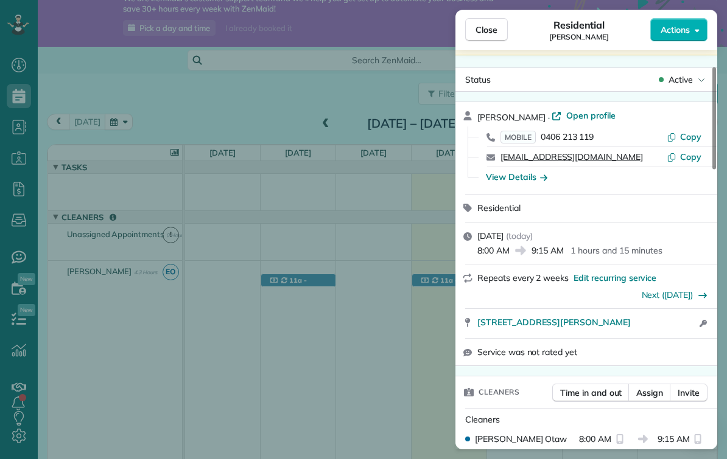
scroll to position [101, 0]
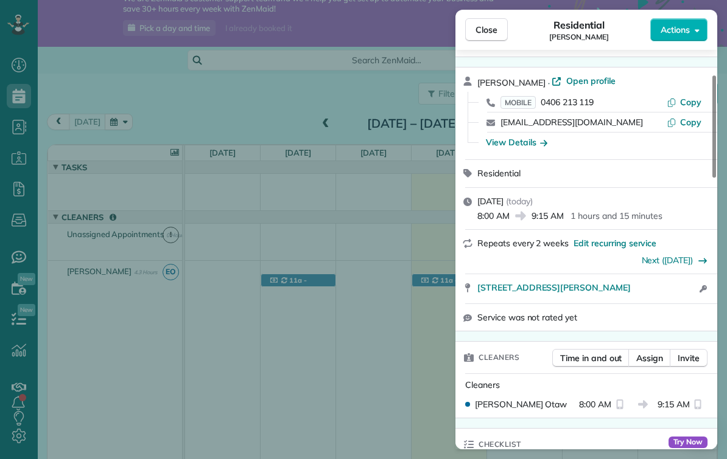
click at [542, 214] on span "9:15 AM" at bounding box center [547, 216] width 32 height 12
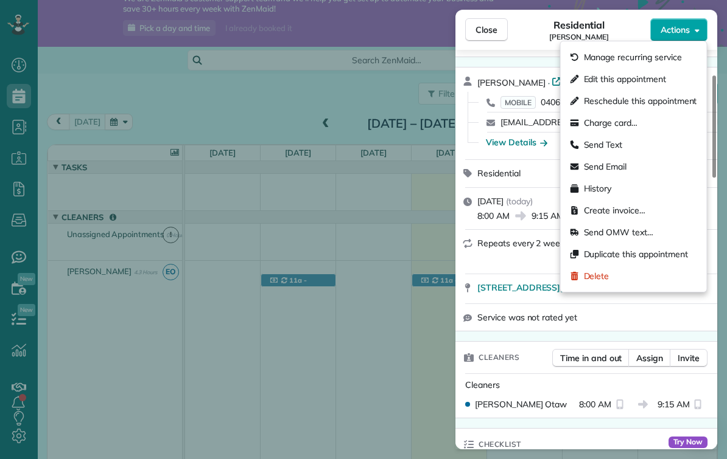
click at [679, 29] on span "Actions" at bounding box center [674, 30] width 29 height 12
click at [657, 102] on span "Reschedule this appointment" at bounding box center [640, 101] width 113 height 12
select select "*"
select select "****"
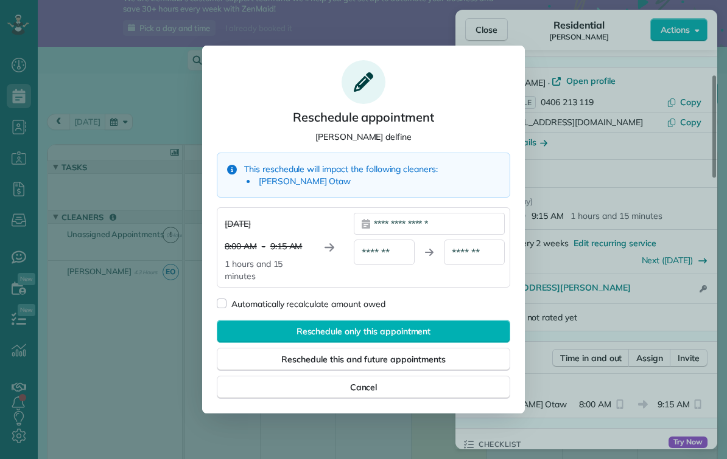
click at [424, 225] on div "**********" at bounding box center [429, 224] width 151 height 22
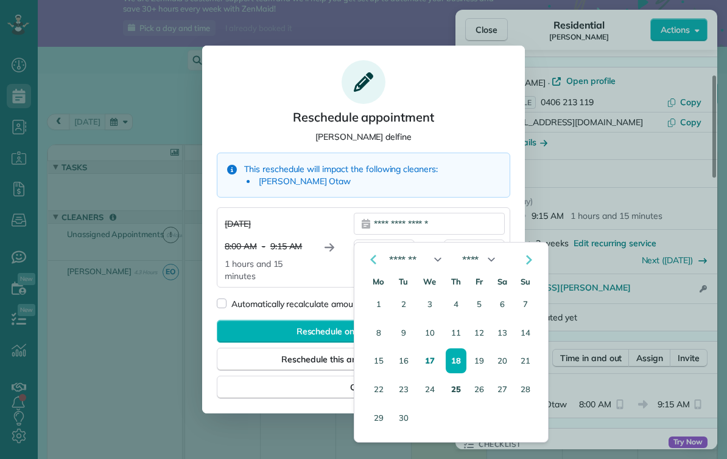
click at [461, 390] on button "25" at bounding box center [455, 390] width 19 height 24
type div "**********"
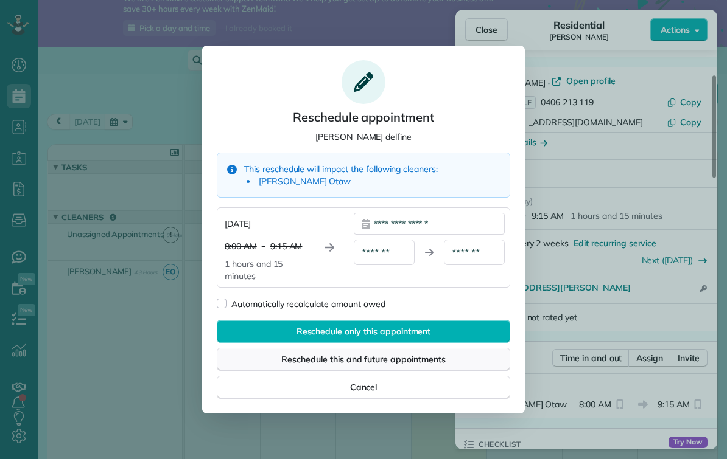
click at [270, 362] on div "Reschedule this and future appointments" at bounding box center [363, 359] width 293 height 23
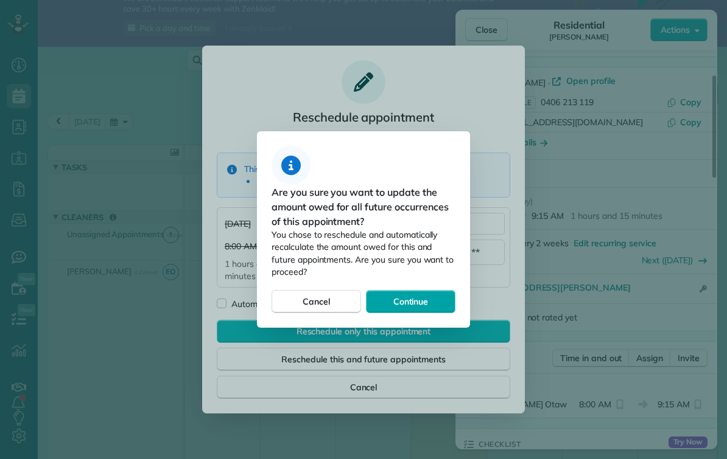
click at [393, 305] on span "Continue" at bounding box center [410, 302] width 35 height 12
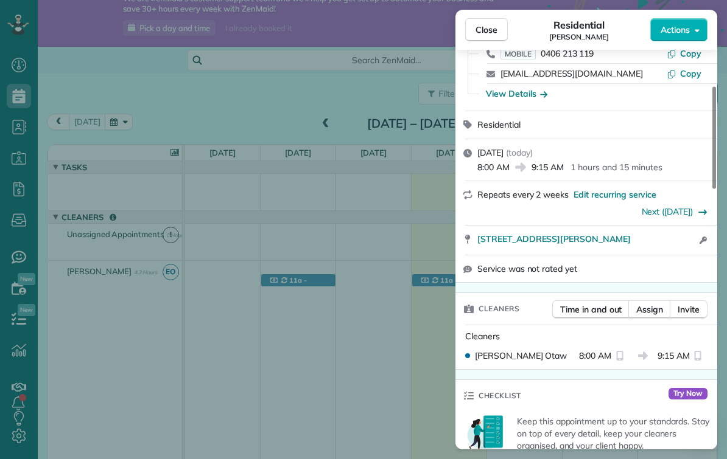
scroll to position [142, 0]
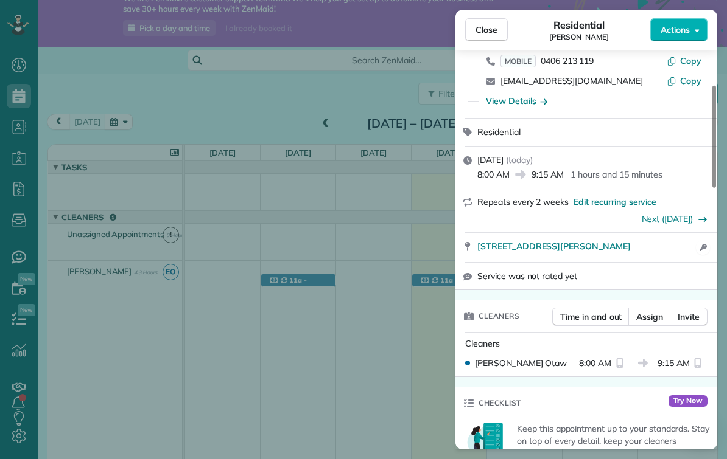
click at [701, 246] on icon "Open access information" at bounding box center [702, 247] width 7 height 7
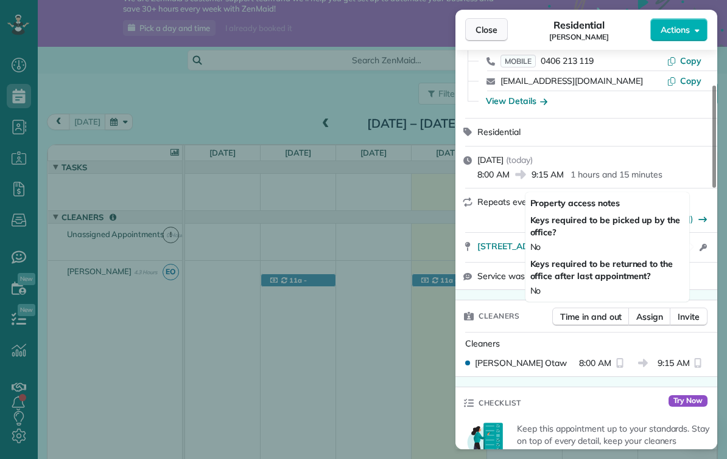
click at [486, 29] on span "Close" at bounding box center [486, 30] width 22 height 12
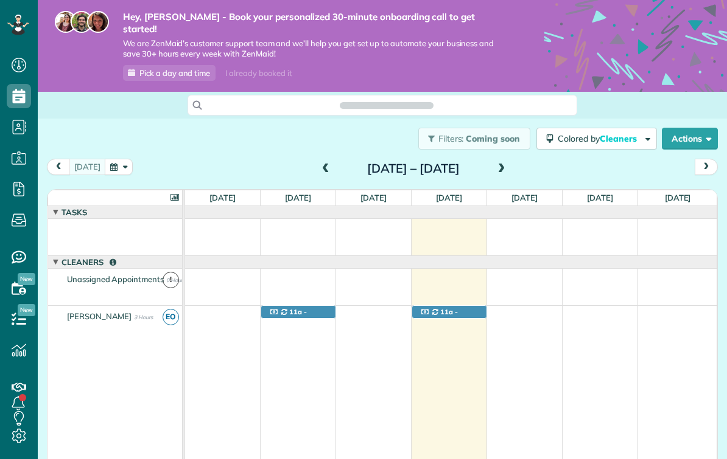
scroll to position [5, 5]
click at [511, 159] on div "[DATE] – [DATE]" at bounding box center [413, 168] width 195 height 19
click at [508, 164] on span at bounding box center [501, 169] width 13 height 11
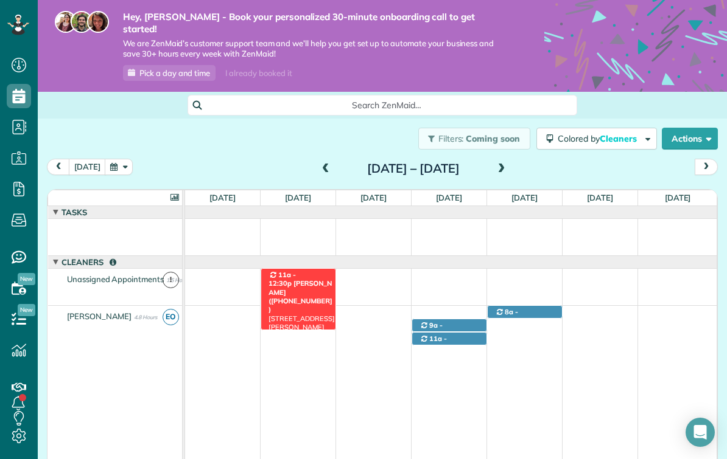
click at [281, 271] on span "11a - 12:30p" at bounding box center [281, 279] width 27 height 17
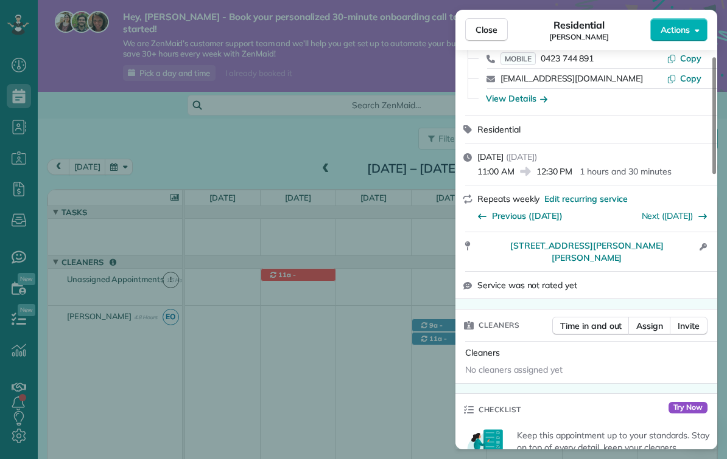
scroll to position [83, 0]
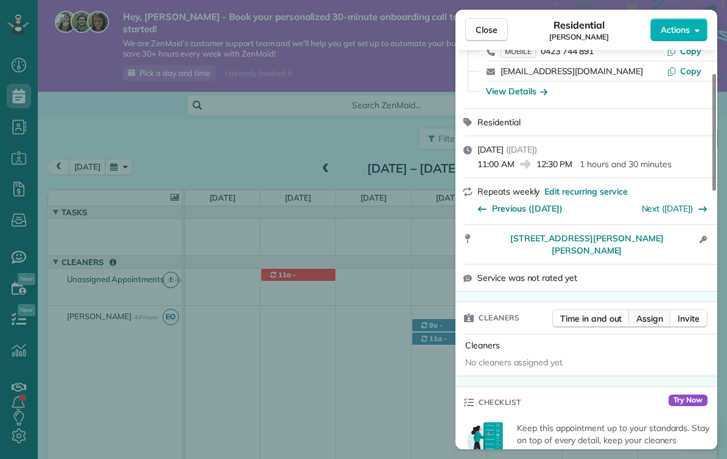
click at [651, 313] on span "Assign" at bounding box center [649, 319] width 27 height 12
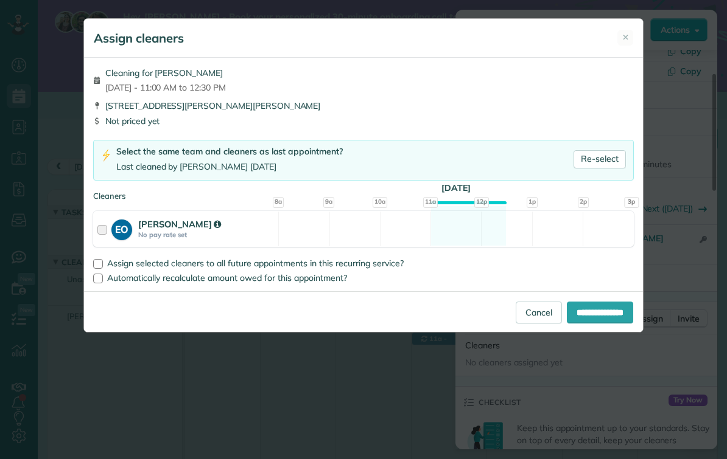
click at [97, 229] on div at bounding box center [104, 229] width 14 height 23
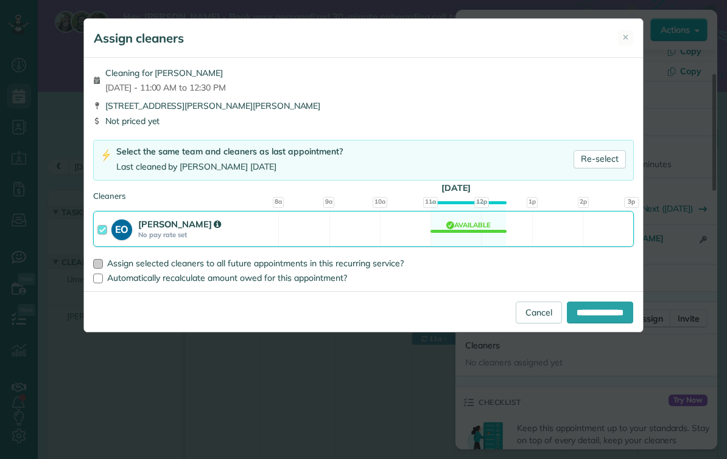
click at [97, 260] on div at bounding box center [98, 264] width 10 height 10
click at [582, 314] on input "**********" at bounding box center [600, 313] width 66 height 22
type input "**********"
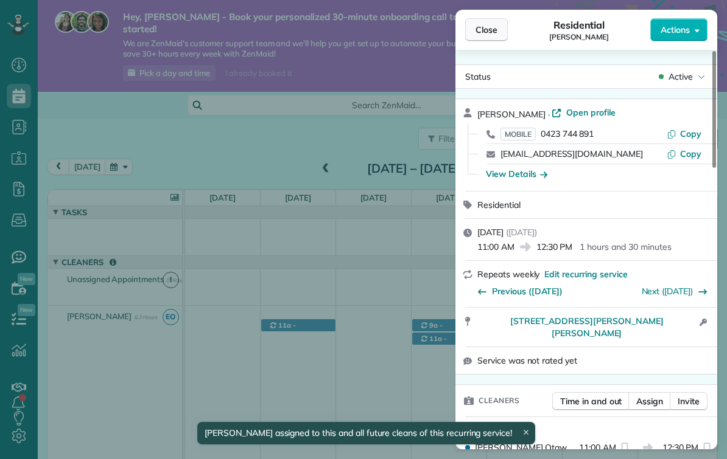
click at [484, 25] on span "Close" at bounding box center [486, 30] width 22 height 12
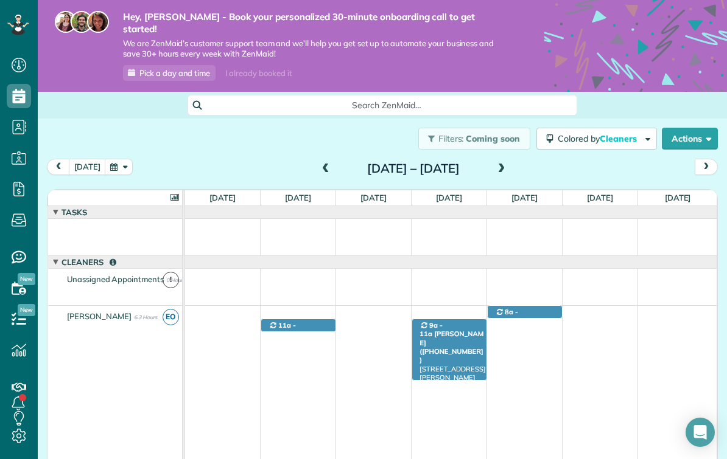
click at [432, 321] on span "9a - 11a" at bounding box center [430, 329] width 23 height 17
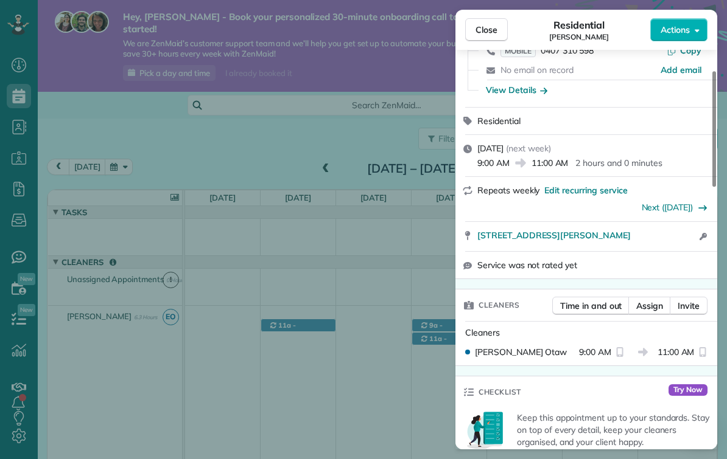
scroll to position [85, 0]
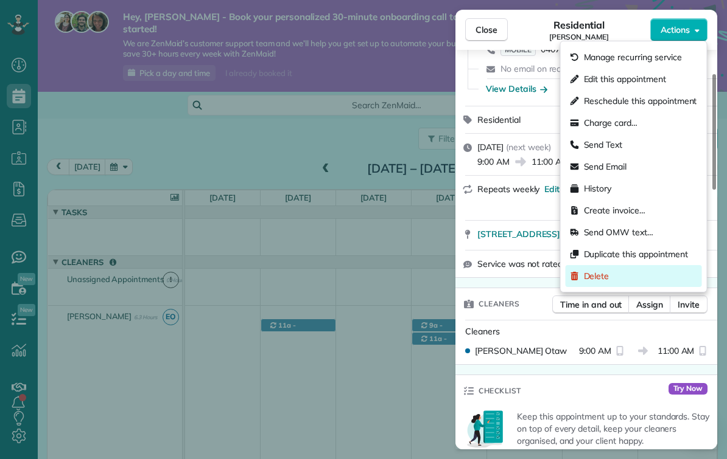
click at [584, 280] on span "Delete" at bounding box center [597, 276] width 26 height 12
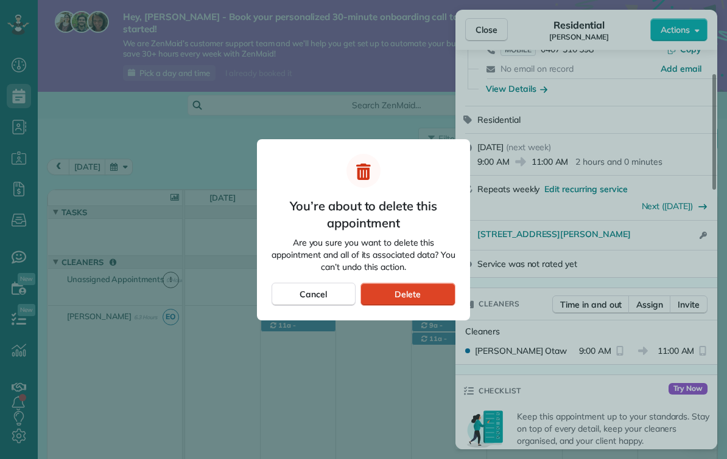
click at [388, 292] on div "Delete" at bounding box center [407, 294] width 95 height 23
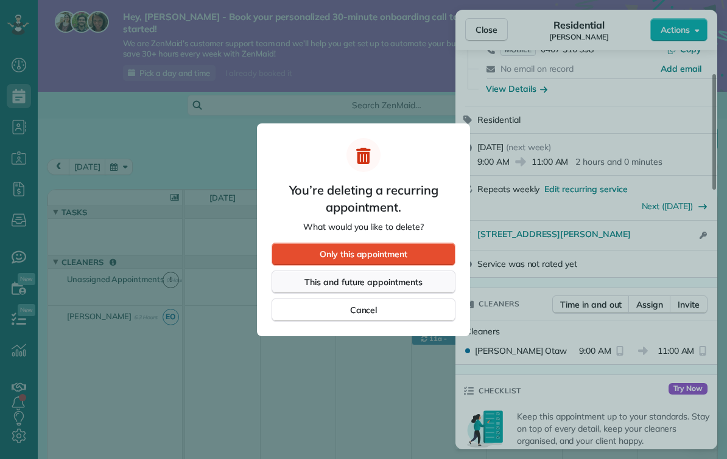
click at [299, 282] on div "This and future appointments" at bounding box center [363, 282] width 184 height 23
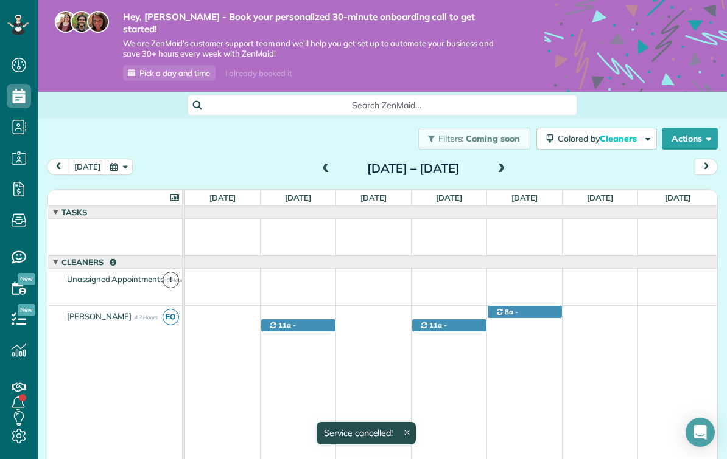
click at [319, 164] on span at bounding box center [325, 169] width 13 height 11
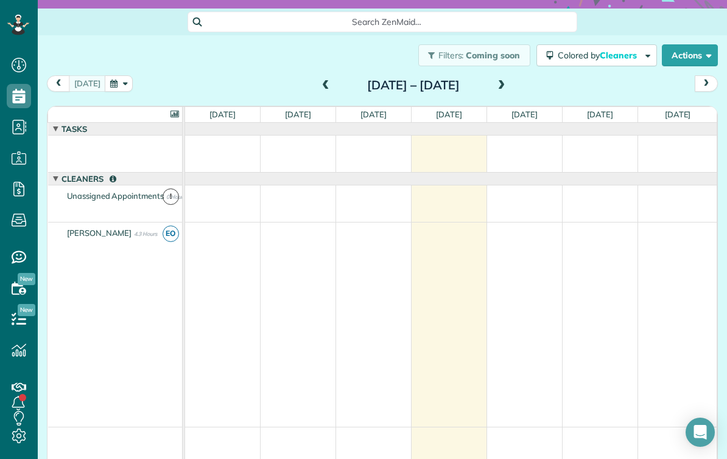
scroll to position [79, 0]
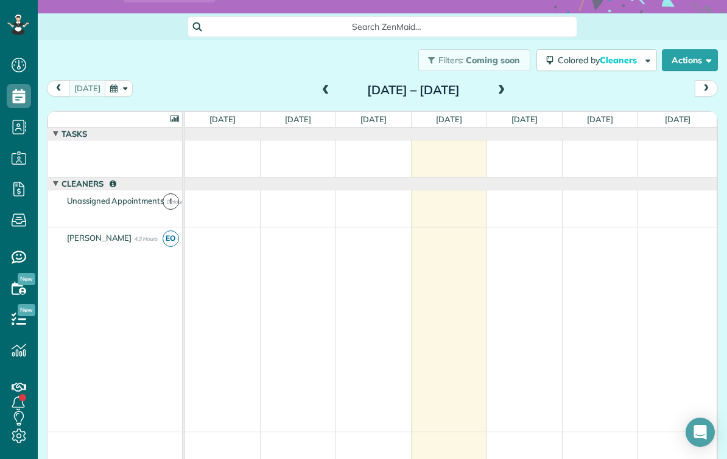
click at [508, 85] on span at bounding box center [501, 90] width 13 height 11
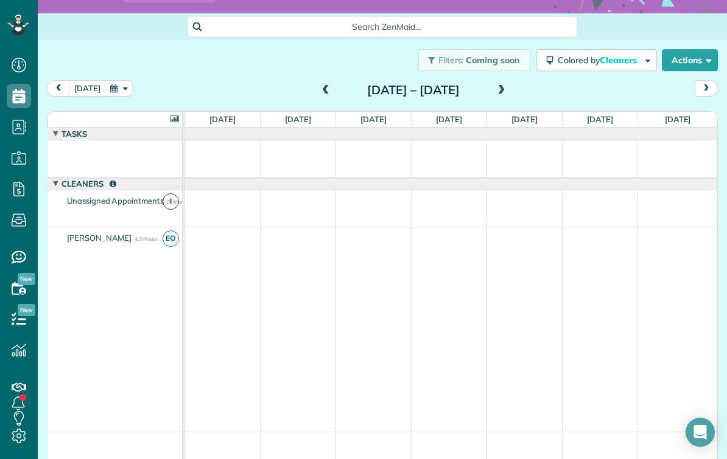
click at [508, 85] on span at bounding box center [501, 90] width 13 height 11
click at [319, 85] on span at bounding box center [325, 90] width 13 height 11
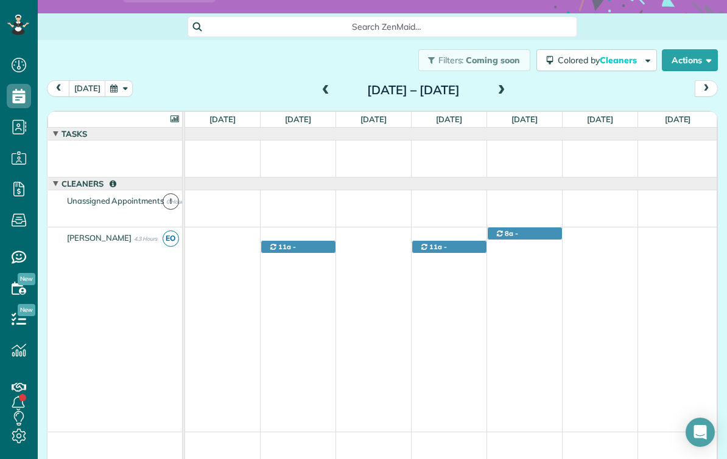
click at [319, 85] on span at bounding box center [325, 90] width 13 height 11
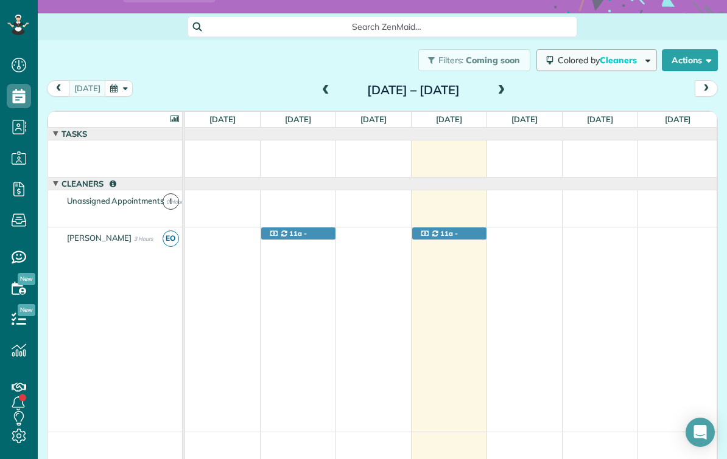
click at [571, 55] on span "Colored by Cleaners" at bounding box center [598, 60] width 83 height 11
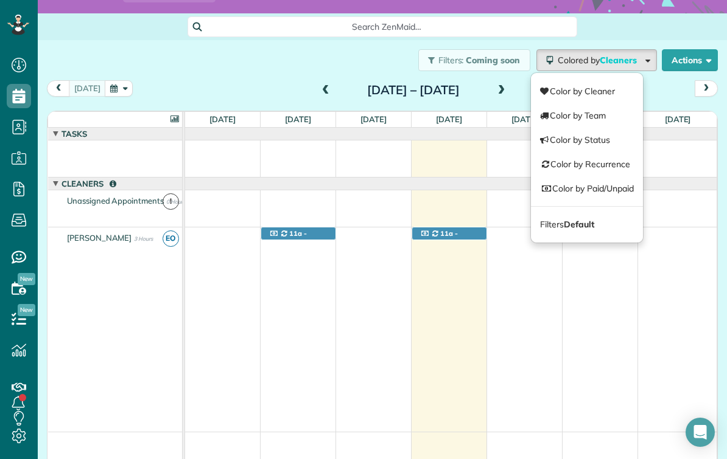
click at [172, 231] on span "EO" at bounding box center [170, 239] width 16 height 16
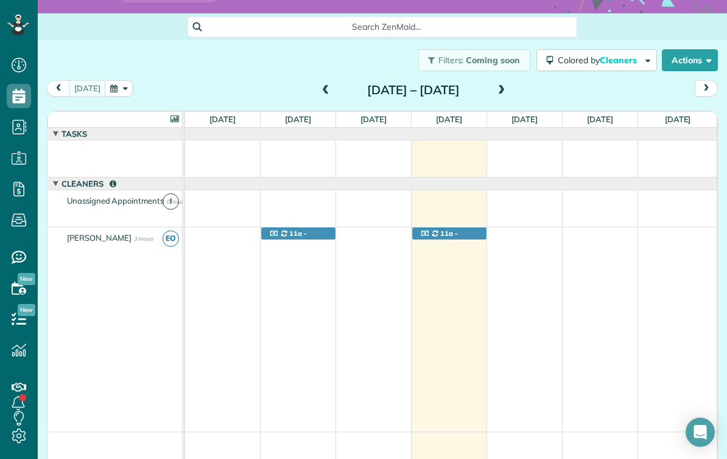
click at [164, 231] on span "EO" at bounding box center [170, 239] width 16 height 16
click at [80, 231] on div "Emmanuel Otaw 3 Hours" at bounding box center [115, 238] width 134 height 21
click at [89, 233] on span "Emmanuel Otaw" at bounding box center [100, 238] width 70 height 10
click at [171, 231] on span "EO" at bounding box center [170, 239] width 16 height 16
click at [170, 231] on span "EO" at bounding box center [170, 239] width 16 height 16
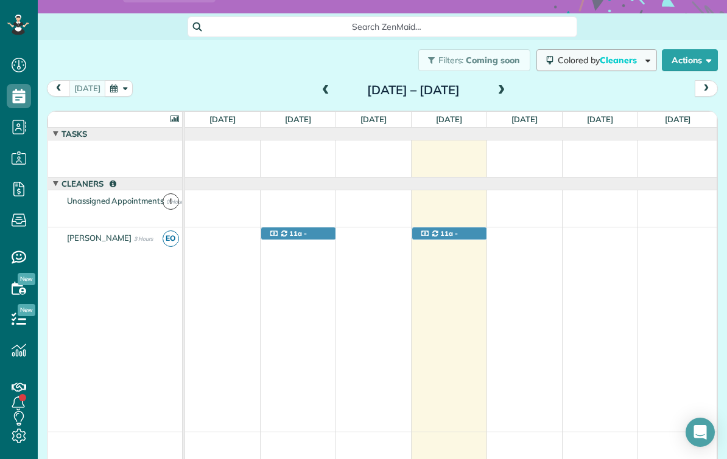
click at [571, 49] on button "Colored by Cleaners" at bounding box center [596, 60] width 121 height 22
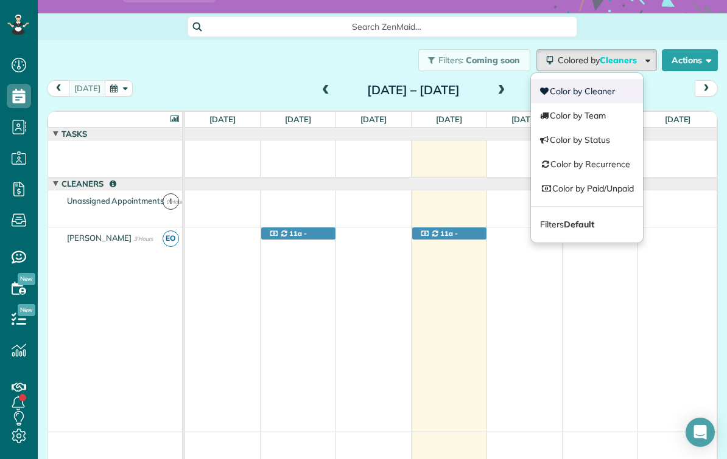
click at [556, 79] on link "Color by Cleaner" at bounding box center [587, 91] width 112 height 24
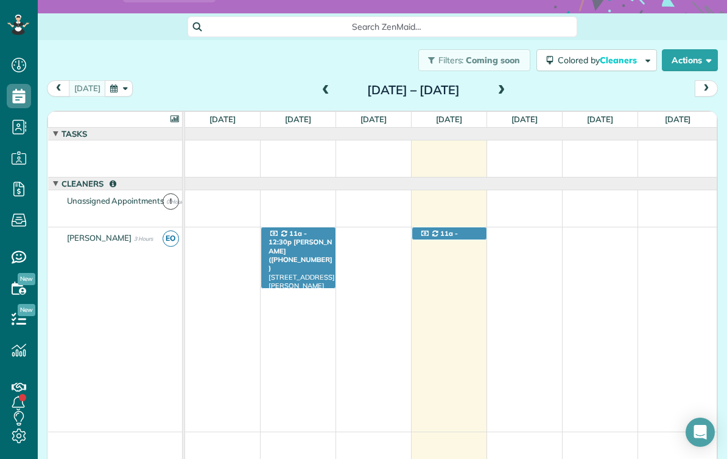
click at [287, 238] on span "Amy Linden (+61423744891)" at bounding box center [299, 255] width 63 height 35
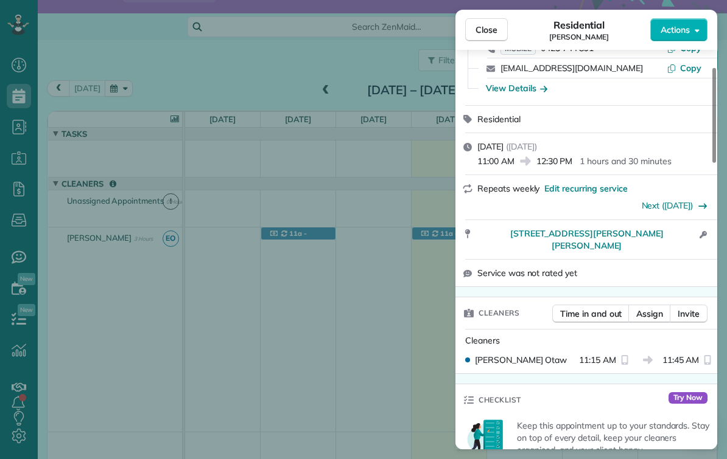
scroll to position [89, 0]
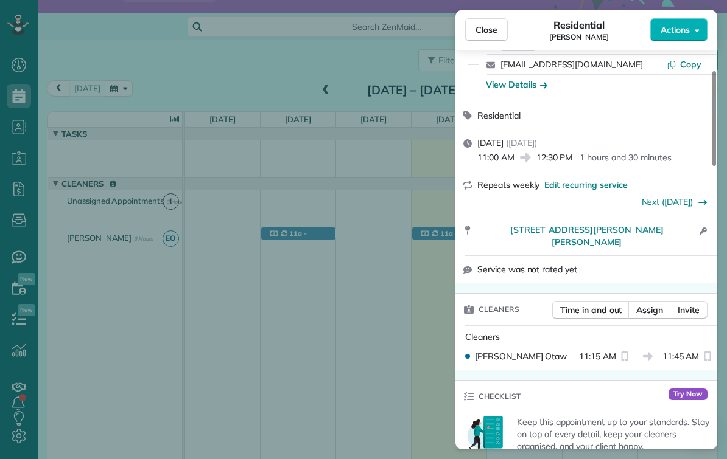
click at [482, 351] on span "Emmanuel Otaw" at bounding box center [521, 357] width 92 height 12
click at [485, 24] on span "Close" at bounding box center [486, 30] width 22 height 12
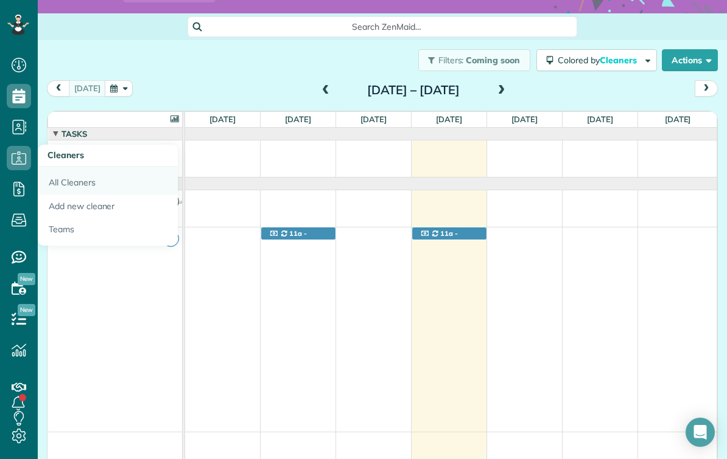
click at [65, 184] on link "All Cleaners" at bounding box center [108, 181] width 140 height 28
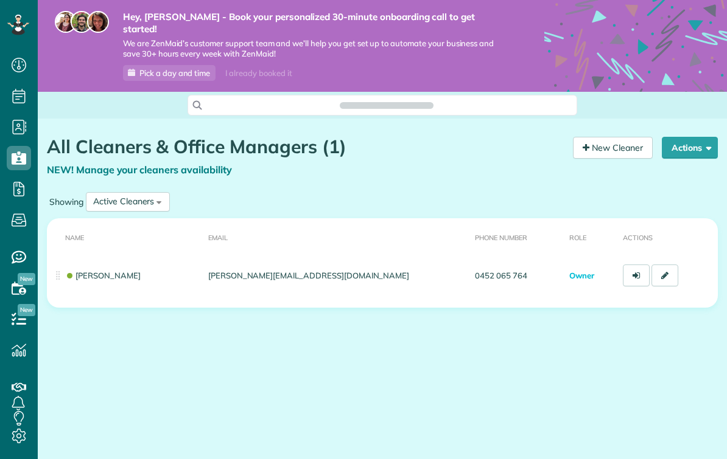
scroll to position [5, 5]
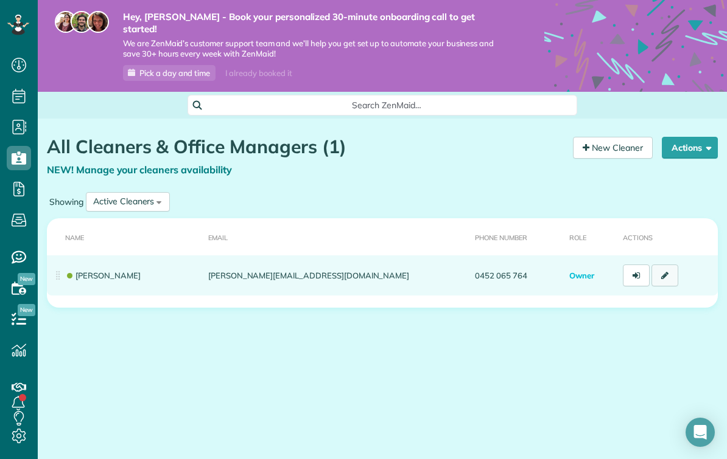
click at [668, 271] on icon at bounding box center [664, 275] width 7 height 9
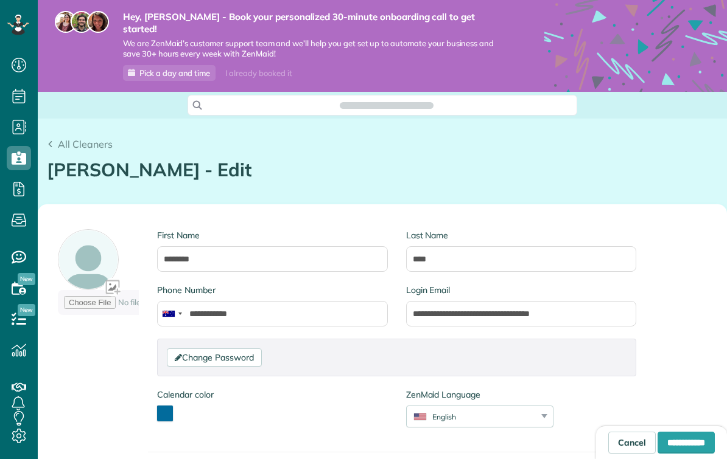
type input "**********"
click at [166, 390] on div "Calendar color *******" at bounding box center [185, 405] width 56 height 33
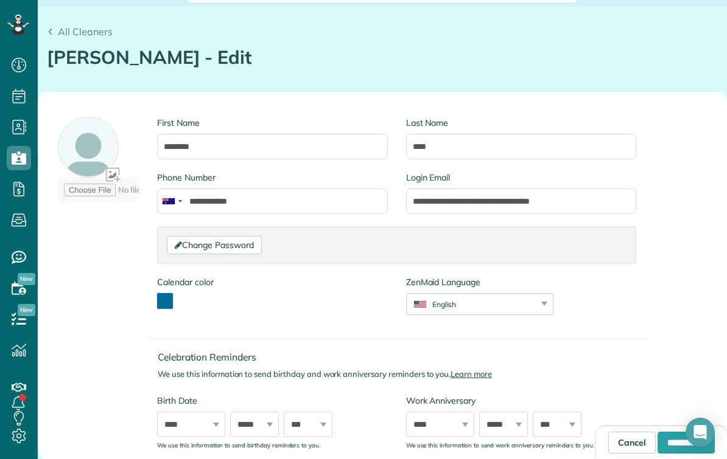
scroll to position [119, 0]
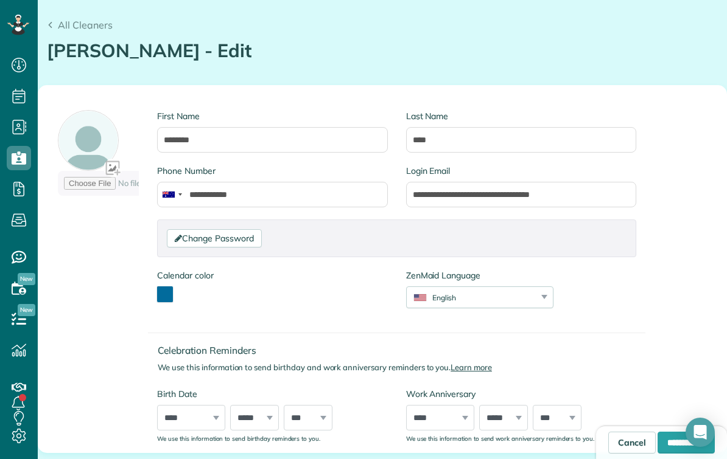
click at [164, 287] on button "toggle color picker dialog" at bounding box center [165, 295] width 16 height 16
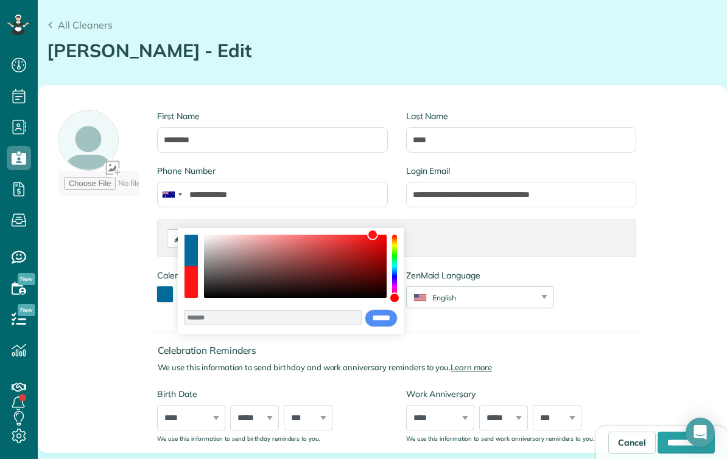
type input "*******"
click at [370, 316] on input "******" at bounding box center [381, 319] width 33 height 18
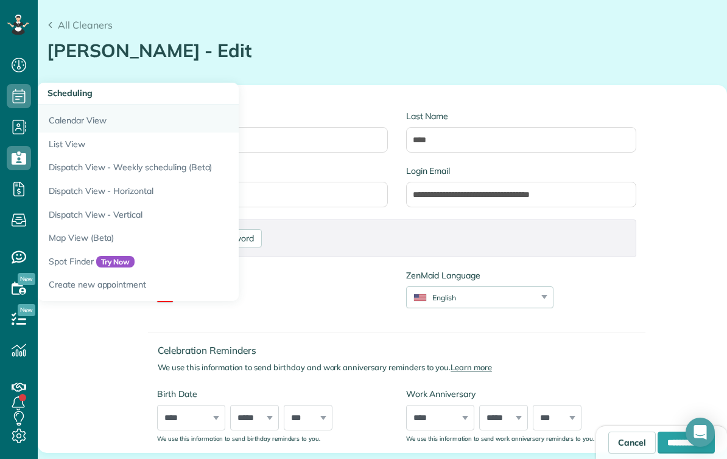
click at [63, 119] on link "Calendar View" at bounding box center [190, 119] width 304 height 28
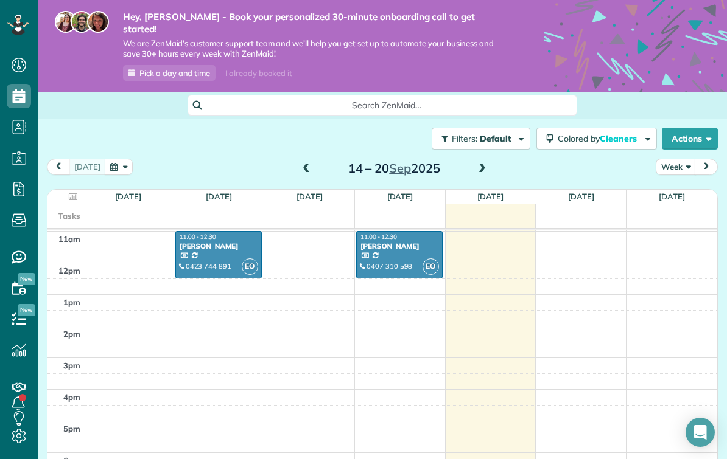
scroll to position [321, 0]
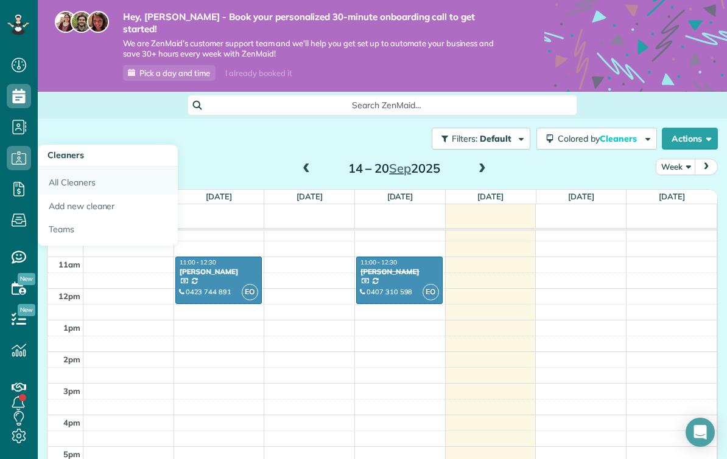
click at [61, 181] on link "All Cleaners" at bounding box center [108, 181] width 140 height 28
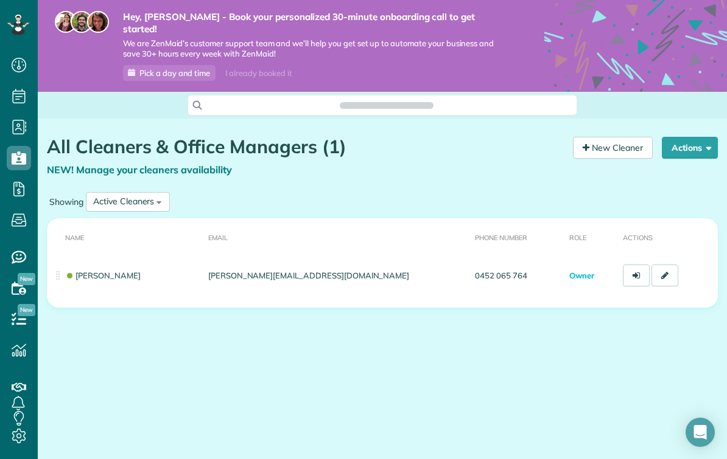
scroll to position [5, 5]
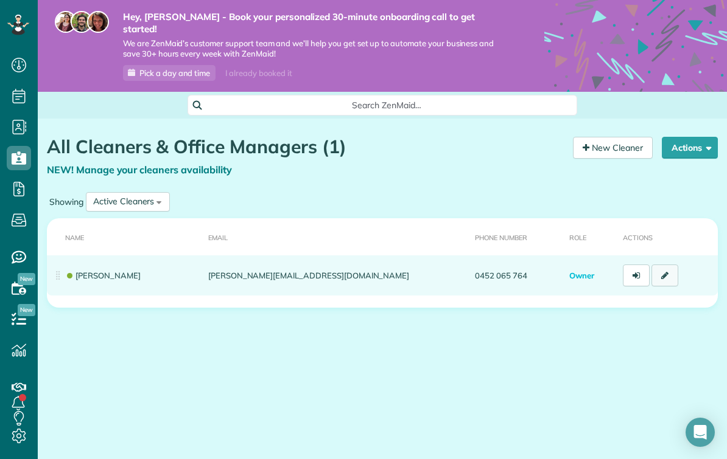
click at [667, 271] on icon at bounding box center [664, 275] width 7 height 9
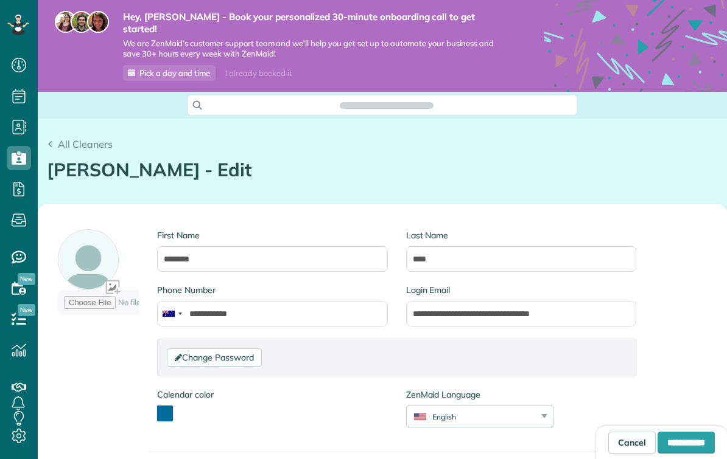
type input "**********"
click at [167, 406] on button "toggle color picker dialog" at bounding box center [165, 414] width 16 height 16
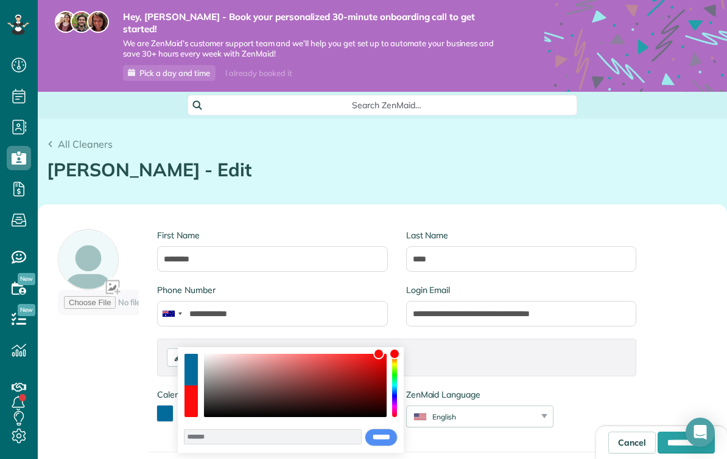
type input "*******"
click at [376, 430] on input "******" at bounding box center [381, 438] width 33 height 18
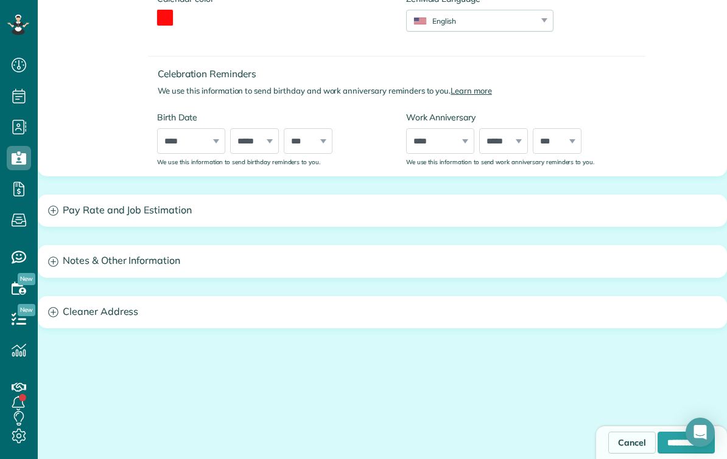
scroll to position [395, 0]
click at [674, 438] on input "**********" at bounding box center [685, 443] width 57 height 22
type input "**********"
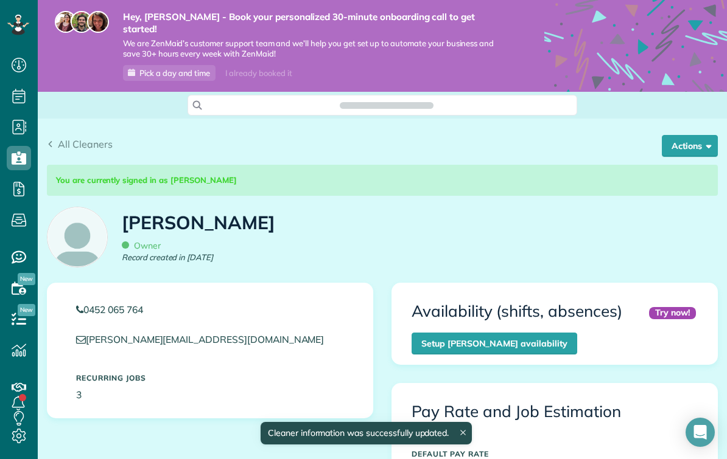
scroll to position [222, 0]
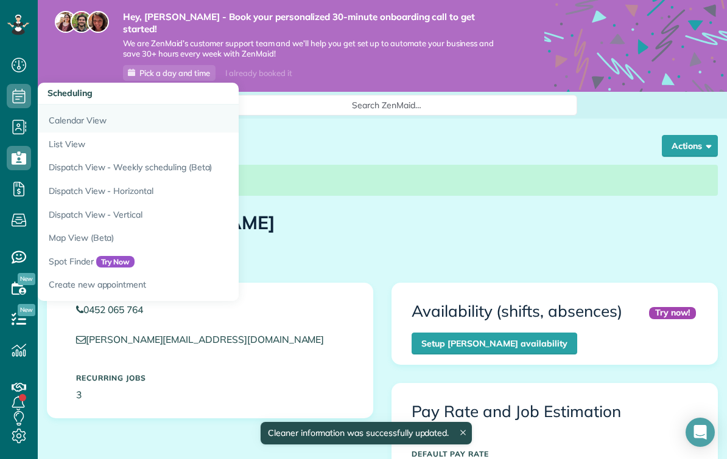
click at [64, 118] on link "Calendar View" at bounding box center [190, 119] width 304 height 28
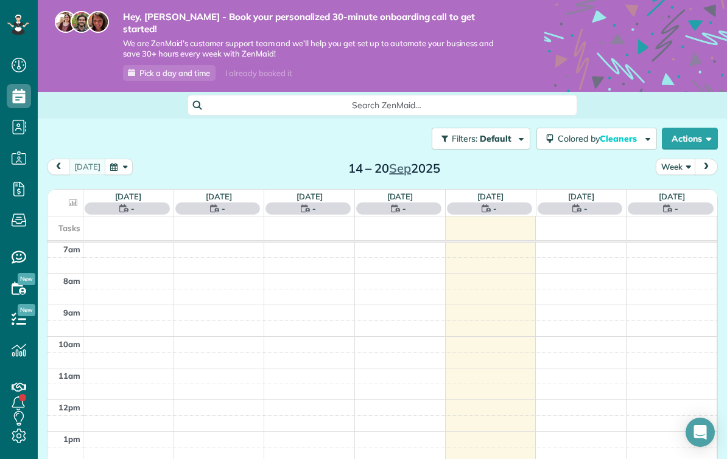
scroll to position [222, 0]
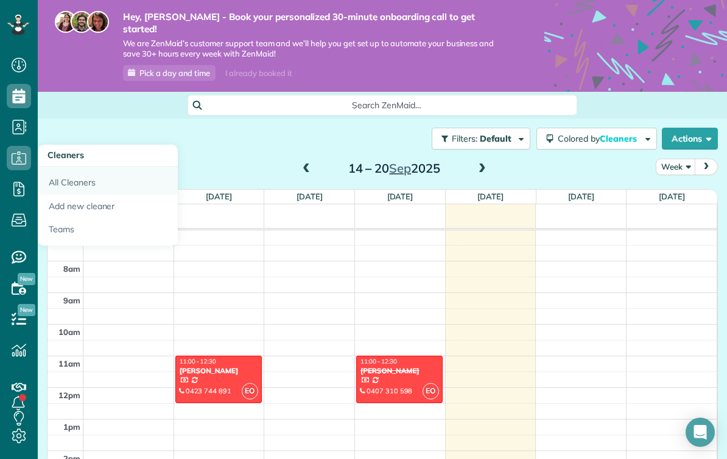
click at [59, 184] on link "All Cleaners" at bounding box center [108, 181] width 140 height 28
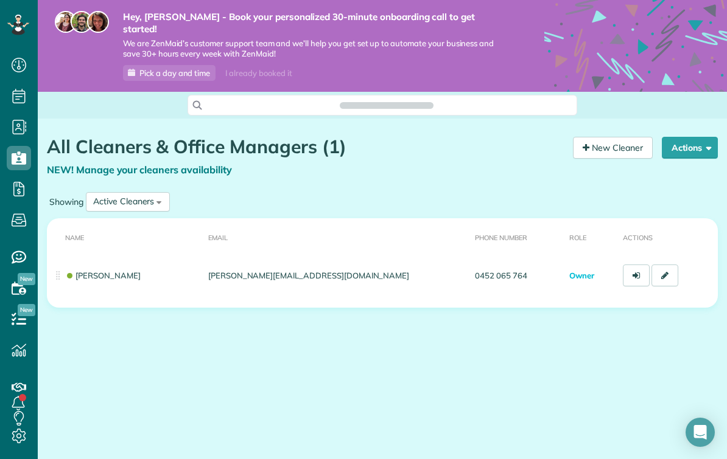
scroll to position [5, 5]
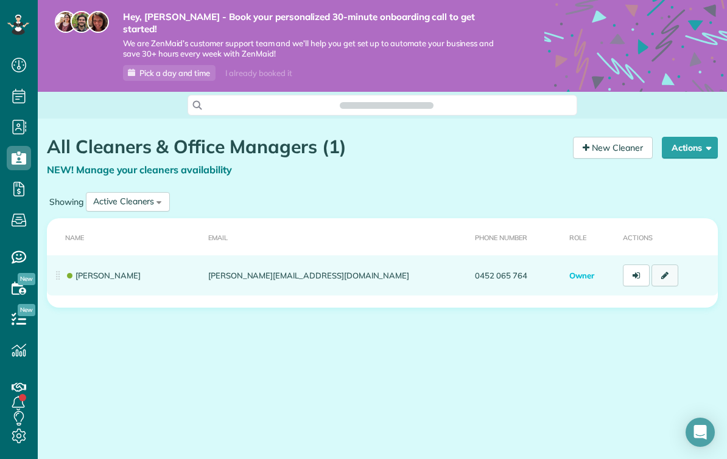
click at [665, 271] on icon at bounding box center [664, 275] width 7 height 9
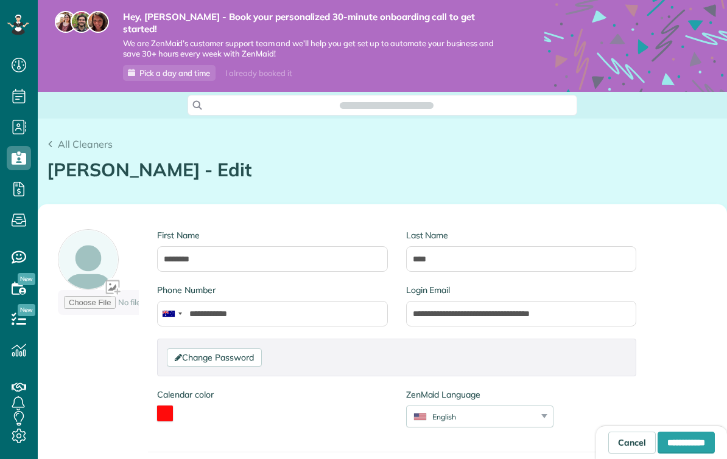
type input "**********"
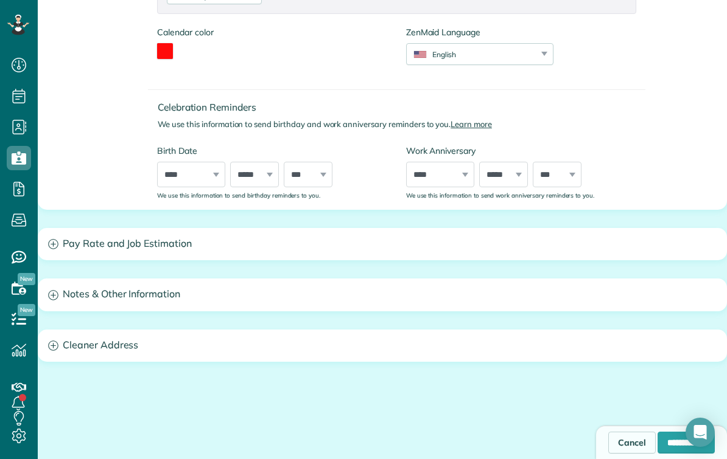
scroll to position [364, 0]
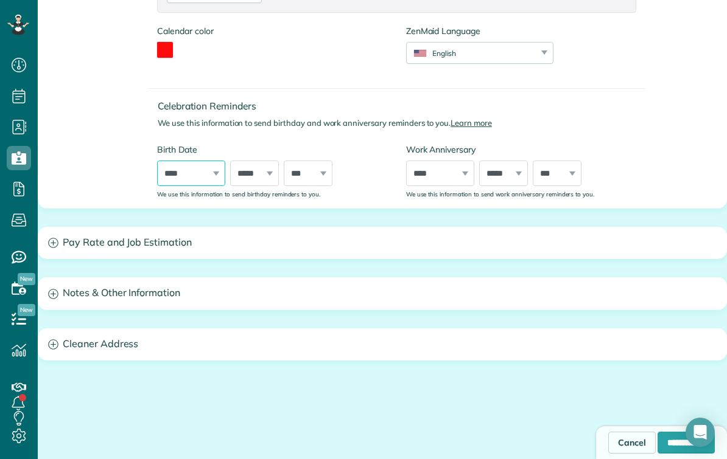
click at [177, 161] on select "**** **** **** **** **** **** **** **** **** **** **** **** **** **** **** ****…" at bounding box center [191, 174] width 68 height 26
select select "****"
click at [257, 161] on select "***** ******* ******** ***** ***** *** **** **** ****** ********* ******* *****…" at bounding box center [254, 174] width 49 height 26
select select "*"
click at [315, 170] on select "*** * * * * * * * * * ** ** ** ** ** ** ** ** ** ** ** ** ** ** ** ** ** ** ** …" at bounding box center [308, 174] width 49 height 26
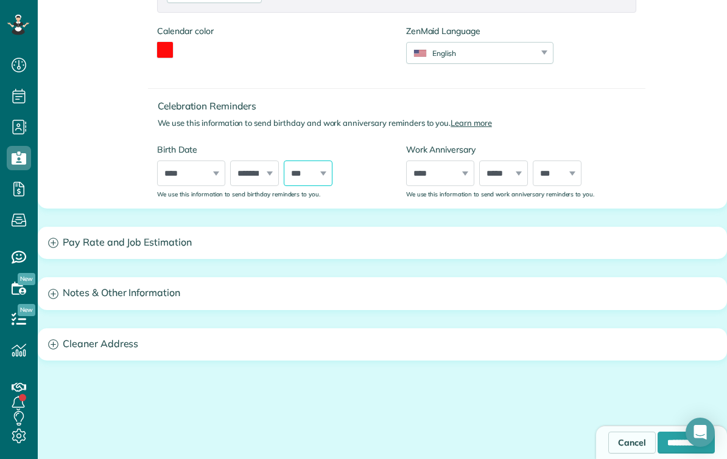
select select "*"
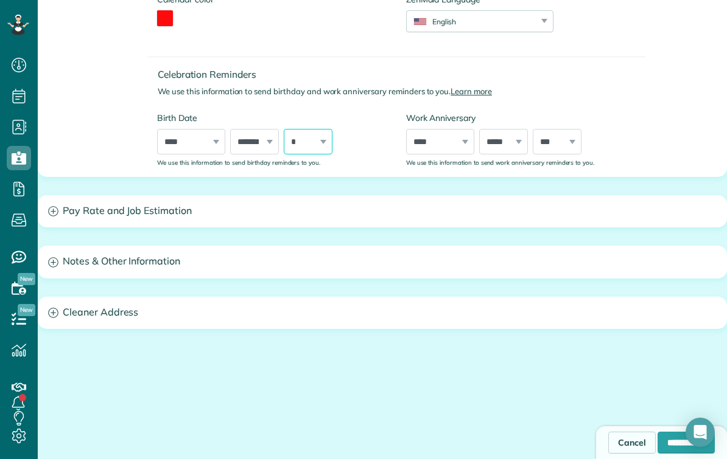
scroll to position [395, 0]
click at [72, 200] on h3 "Pay Rate and Job Estimation" at bounding box center [382, 212] width 688 height 31
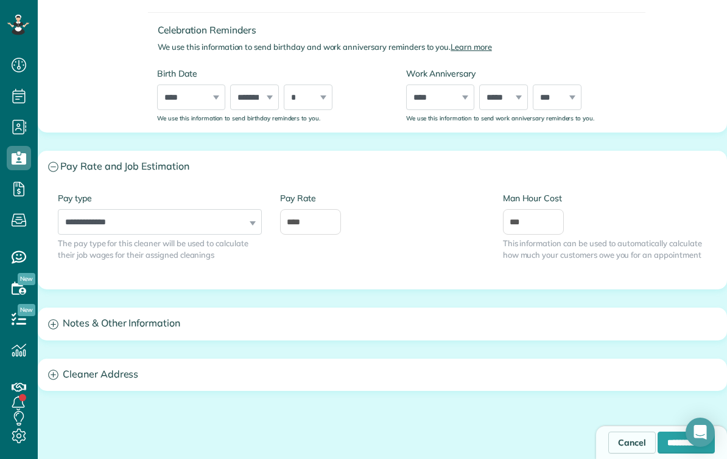
scroll to position [441, 0]
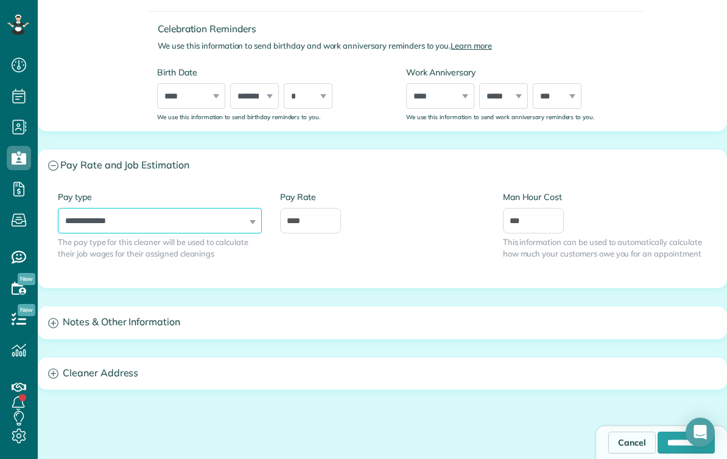
click at [130, 210] on select "**********" at bounding box center [160, 221] width 204 height 26
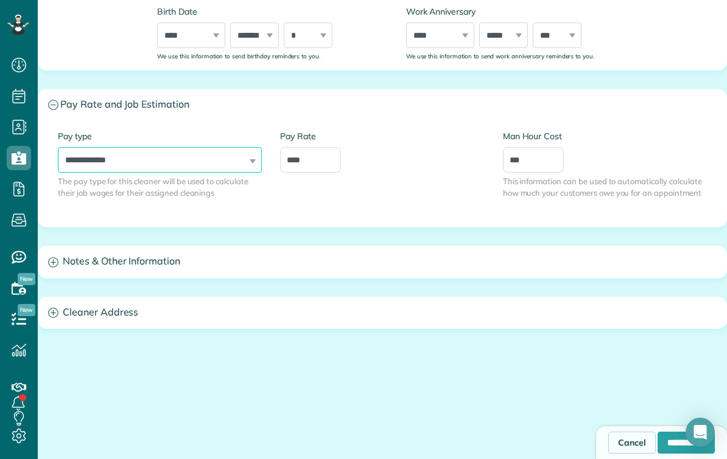
scroll to position [501, 0]
click at [18, 288] on icon at bounding box center [19, 288] width 24 height 24
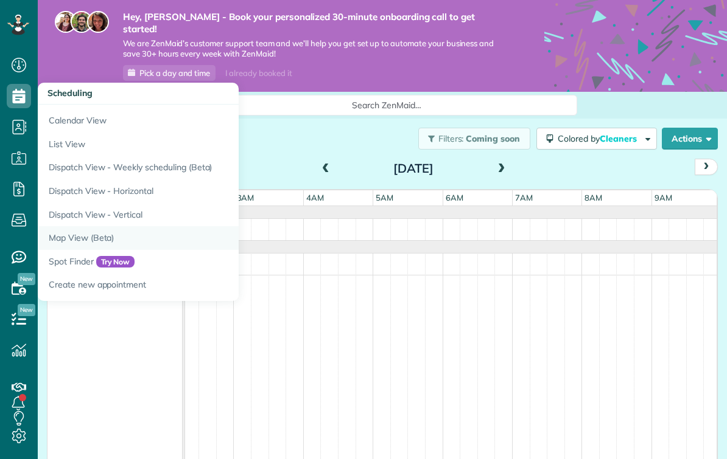
click at [120, 237] on link "Map View (Beta)" at bounding box center [190, 238] width 304 height 24
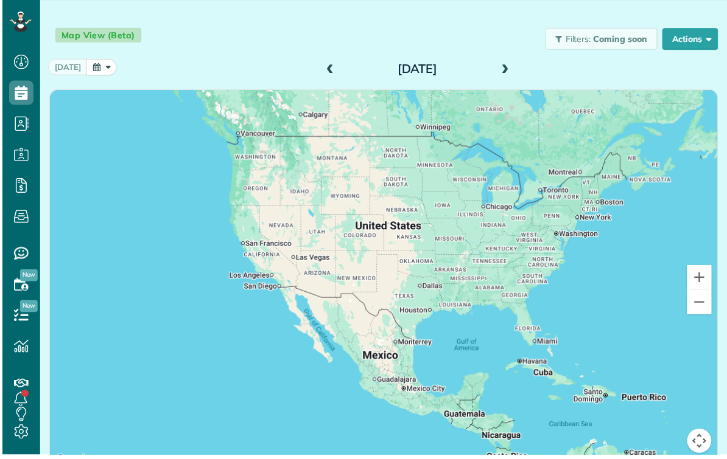
scroll to position [22, 0]
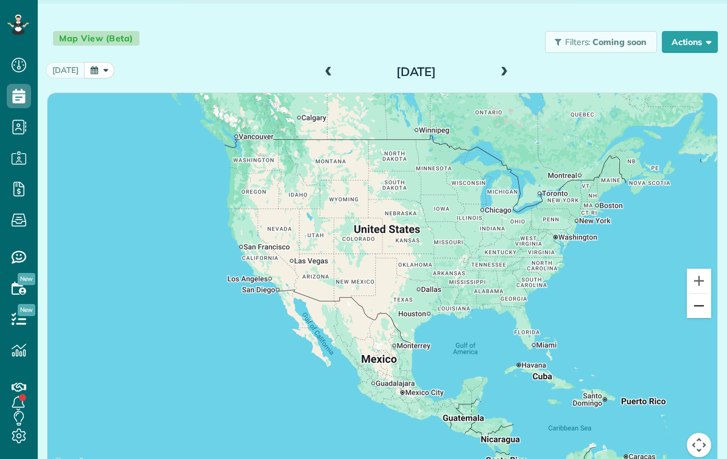
click at [705, 294] on button "Zoom out" at bounding box center [699, 306] width 24 height 24
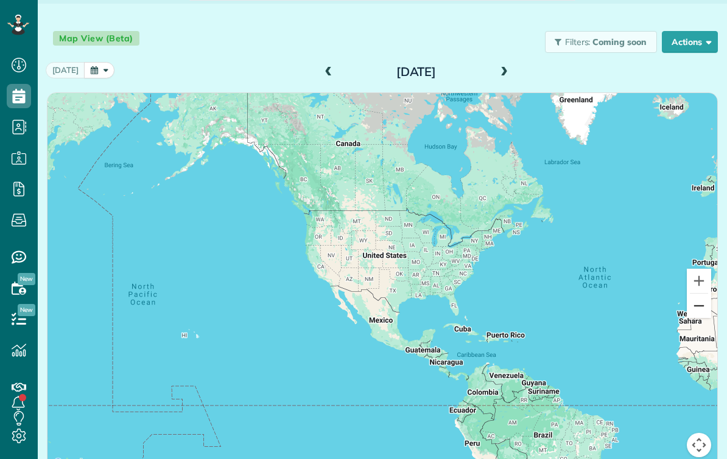
click at [701, 294] on button "Zoom out" at bounding box center [699, 306] width 24 height 24
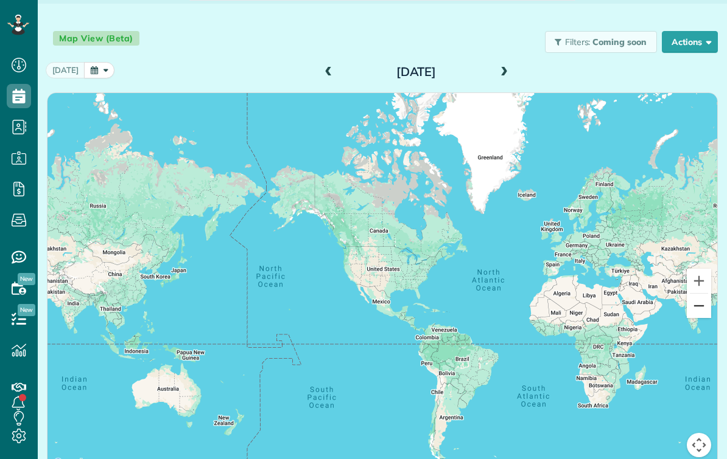
click at [700, 294] on button "Zoom out" at bounding box center [699, 306] width 24 height 24
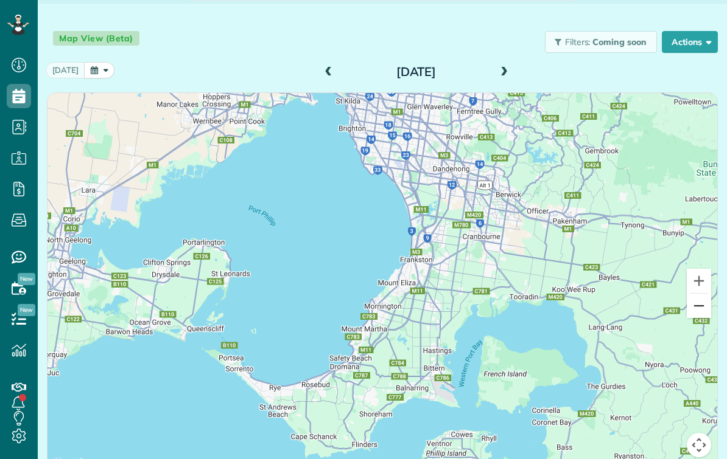
scroll to position [87, 0]
